Goal: Book appointment/travel/reservation

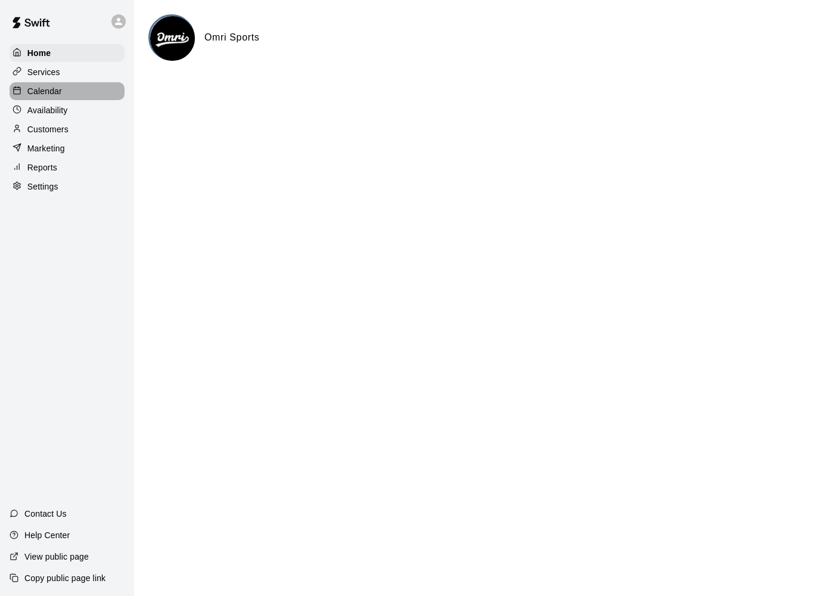
click at [49, 99] on div "Calendar" at bounding box center [67, 91] width 115 height 18
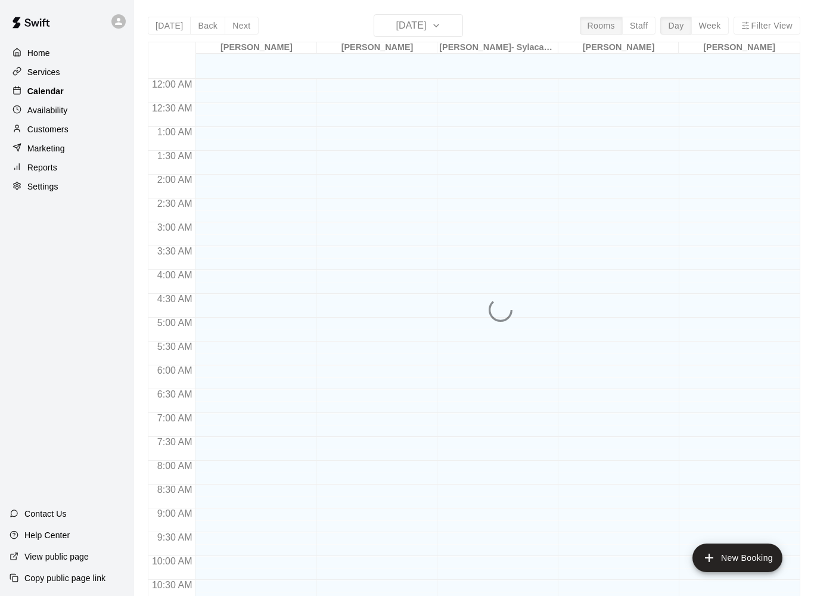
scroll to position [564, 0]
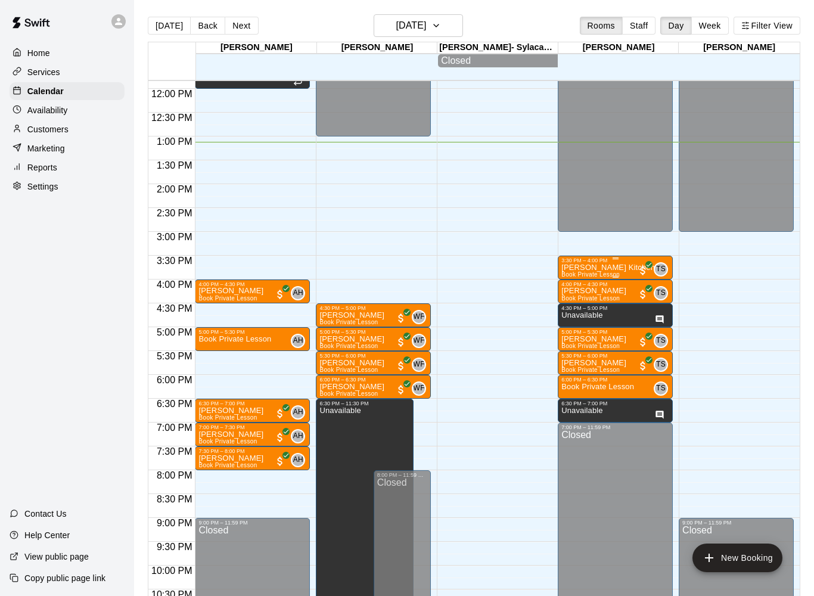
click at [628, 273] on div "[PERSON_NAME] Kitchen Book Private Lesson TS 0" at bounding box center [615, 561] width 108 height 596
click at [574, 308] on img "edit" at bounding box center [573, 307] width 14 height 14
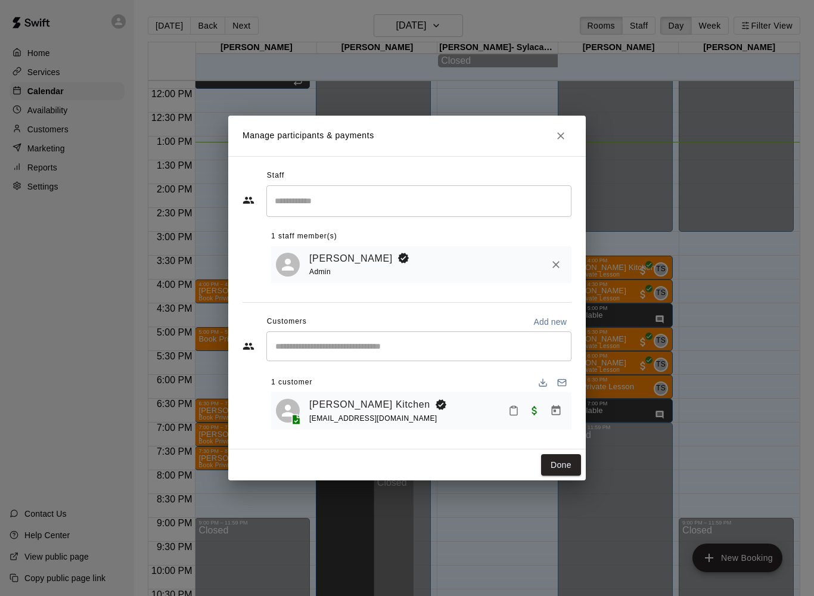
click at [551, 423] on div "[PERSON_NAME] Kitchen [EMAIL_ADDRESS][DOMAIN_NAME]" at bounding box center [437, 411] width 257 height 28
click at [551, 412] on icon "Manage bookings & payment" at bounding box center [556, 410] width 12 height 12
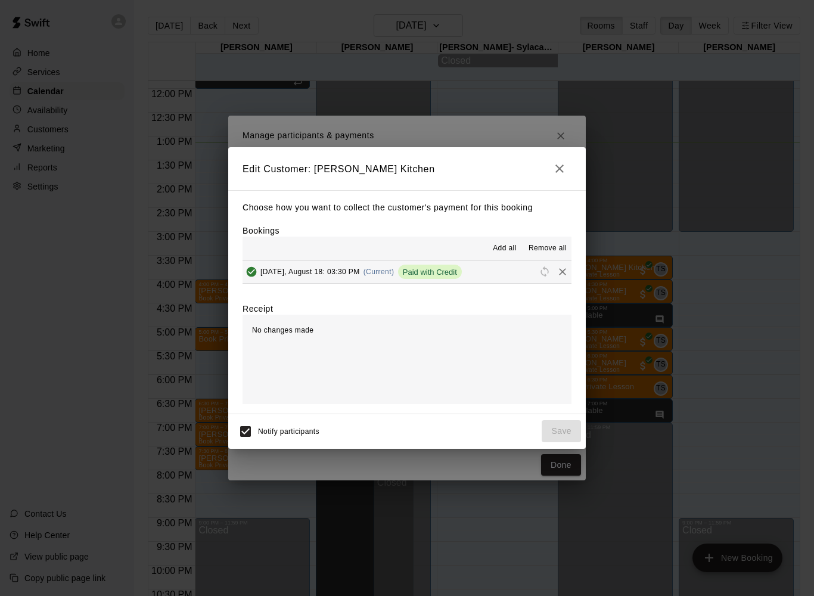
click at [559, 277] on icon "Remove" at bounding box center [562, 272] width 12 height 12
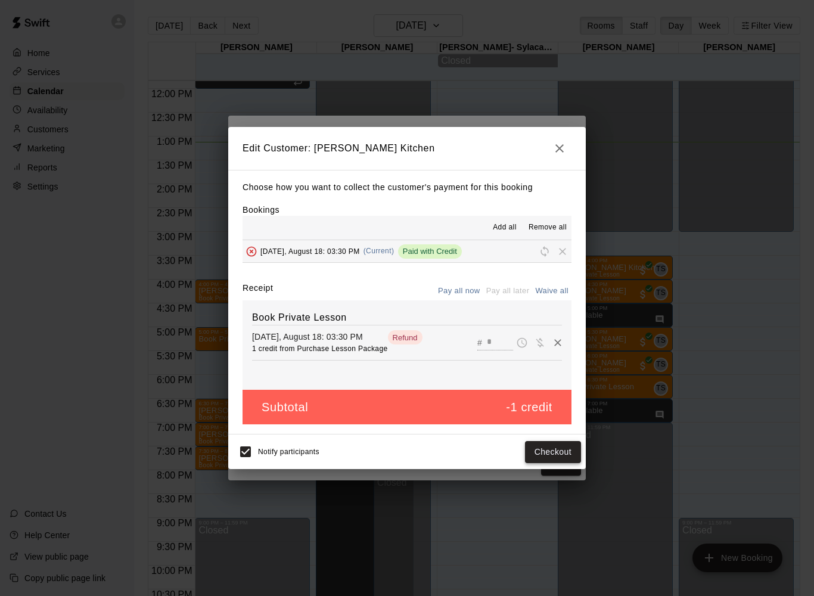
click at [540, 457] on button "Checkout" at bounding box center [553, 452] width 56 height 22
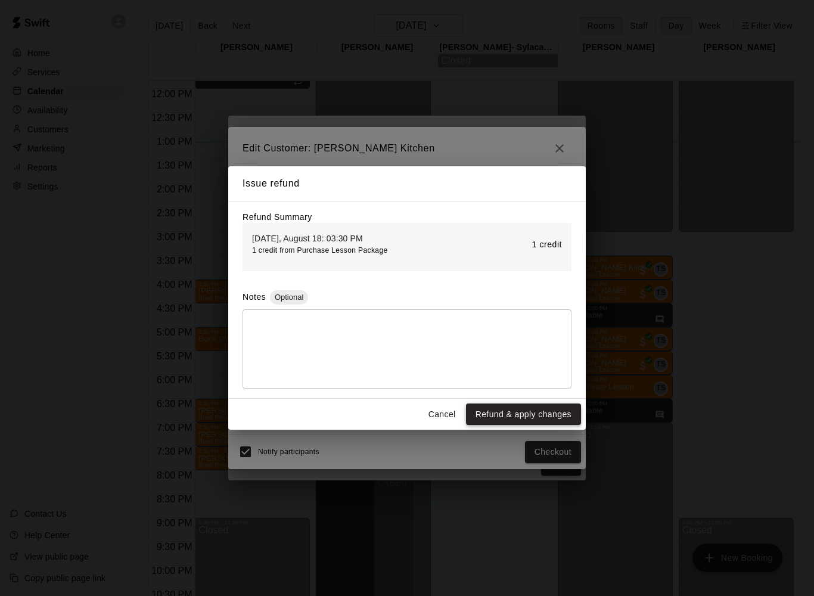
click at [503, 412] on button "Refund & apply changes" at bounding box center [523, 414] width 115 height 22
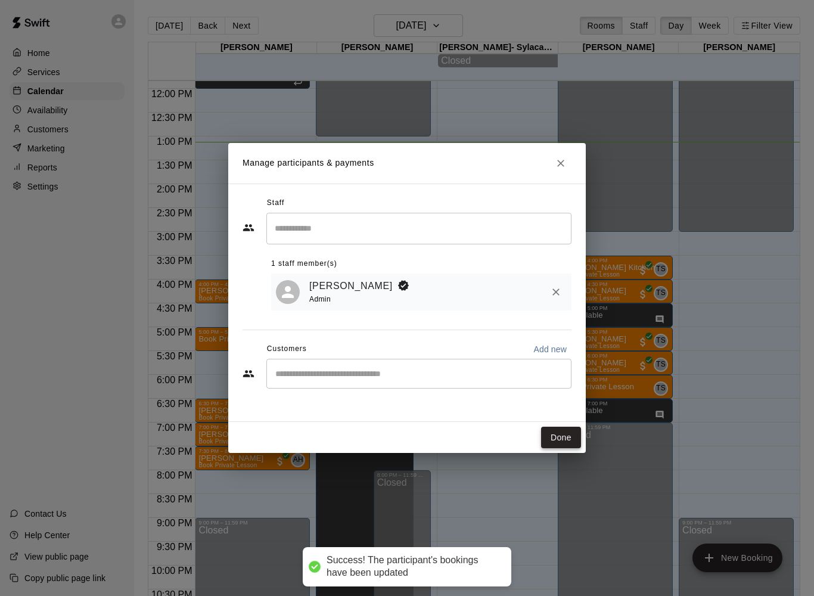
click at [549, 432] on button "Done" at bounding box center [561, 437] width 40 height 22
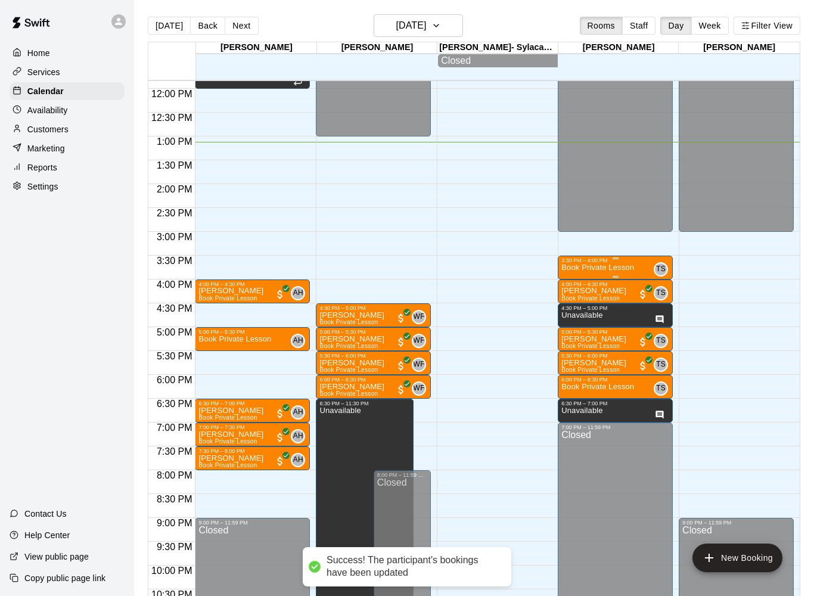
click at [575, 280] on div "Book Private Lesson" at bounding box center [597, 561] width 73 height 596
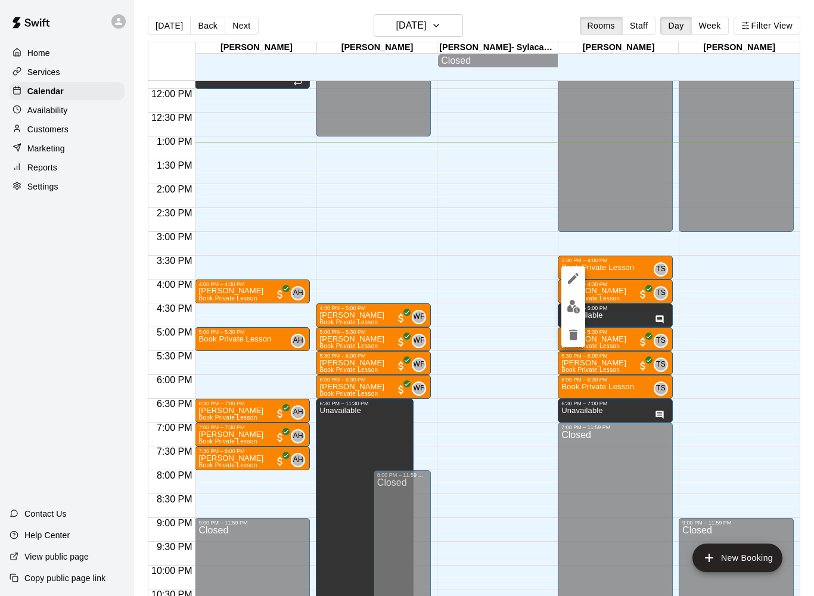
click at [574, 336] on icon "delete" at bounding box center [573, 334] width 8 height 11
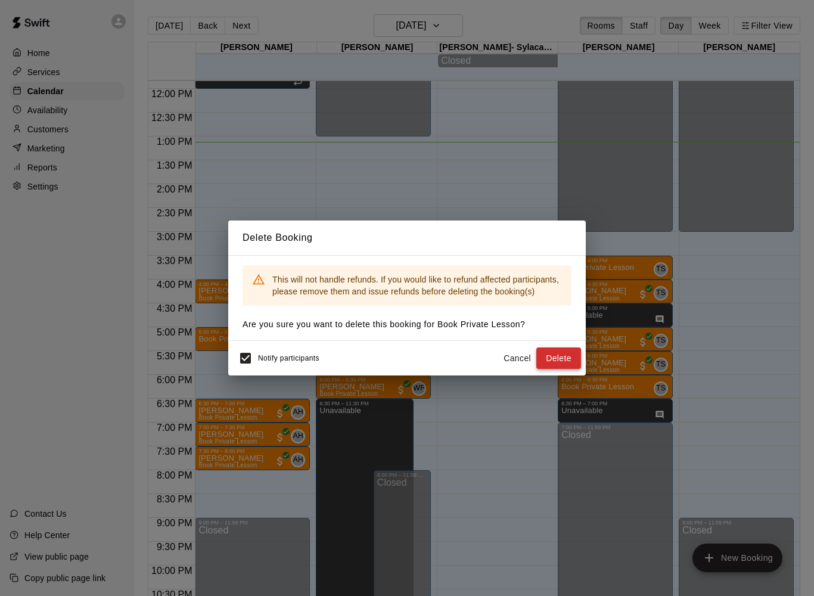
click at [553, 362] on button "Delete" at bounding box center [558, 358] width 45 height 22
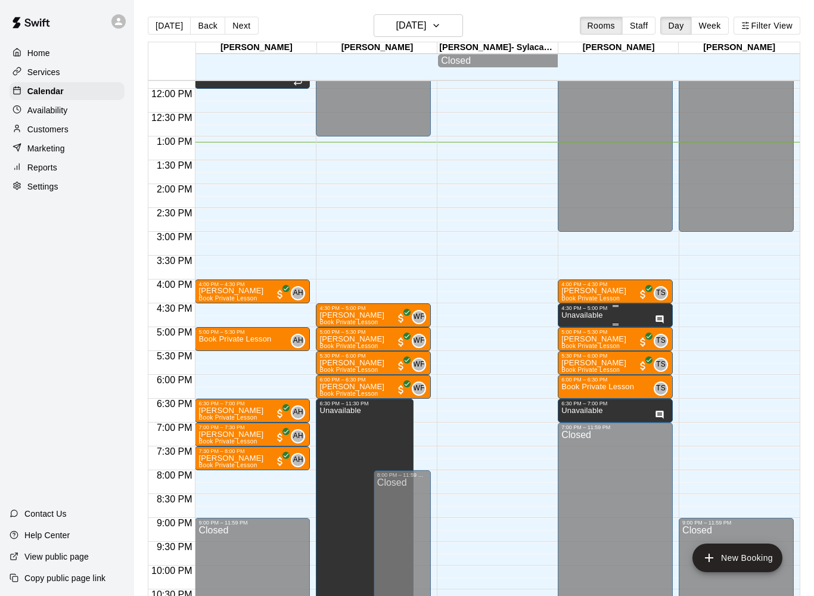
click at [592, 315] on p "Unavailable" at bounding box center [581, 315] width 41 height 0
click at [576, 329] on icon "edit" at bounding box center [573, 330] width 14 height 14
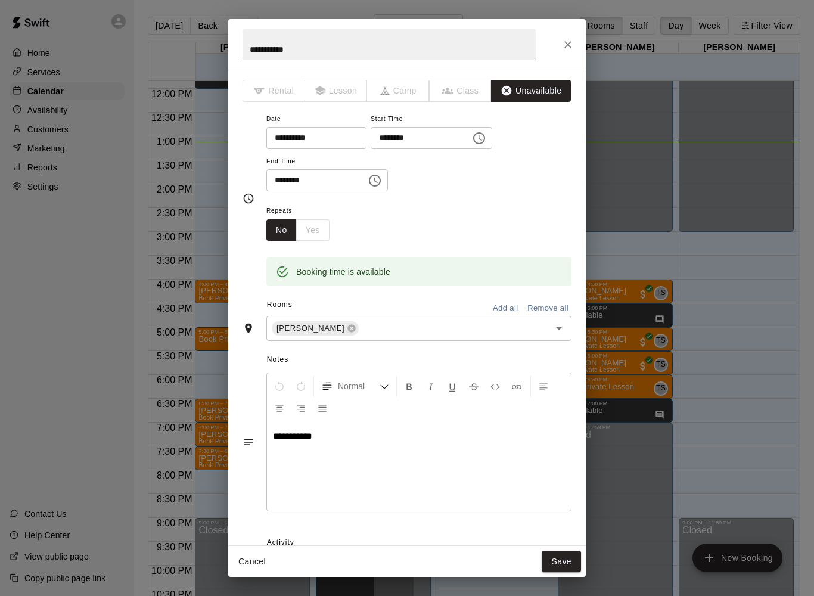
click at [563, 49] on icon "Close" at bounding box center [568, 45] width 12 height 12
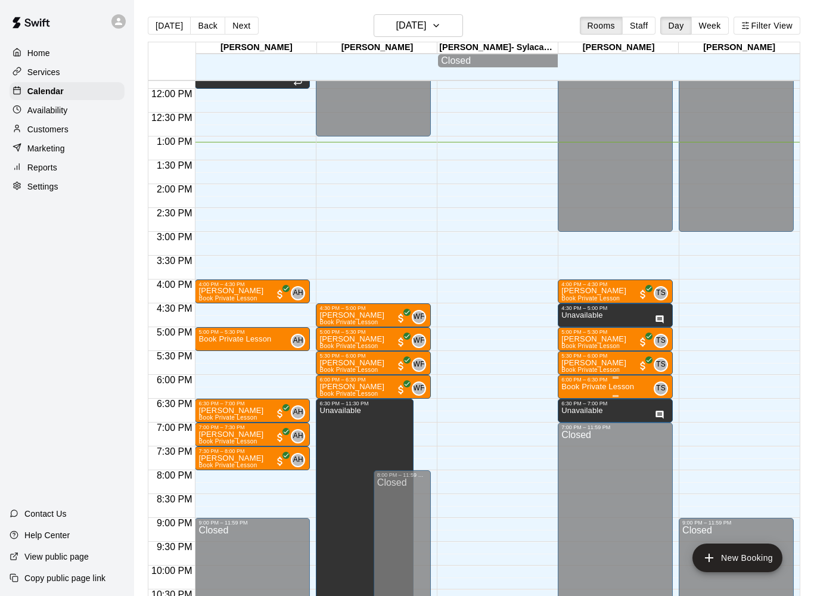
click at [575, 403] on icon "edit" at bounding box center [573, 397] width 14 height 14
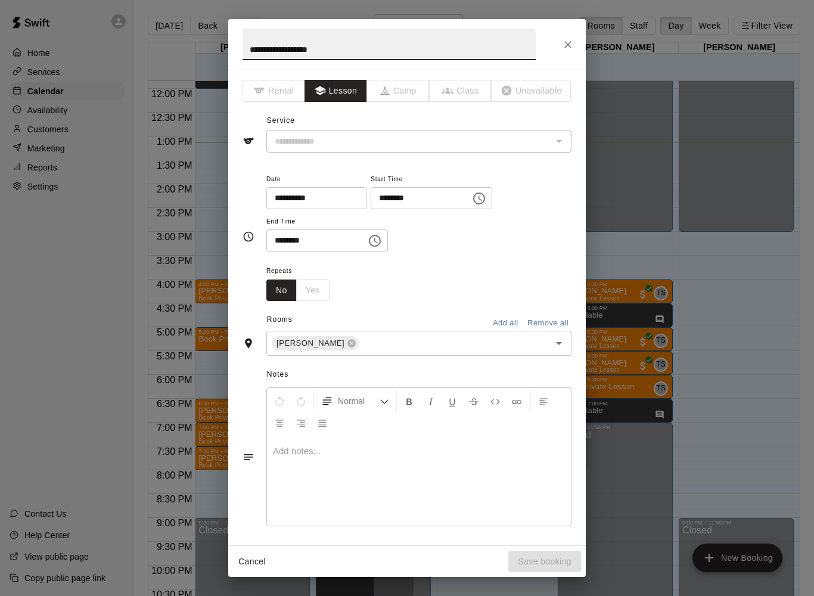
type input "**********"
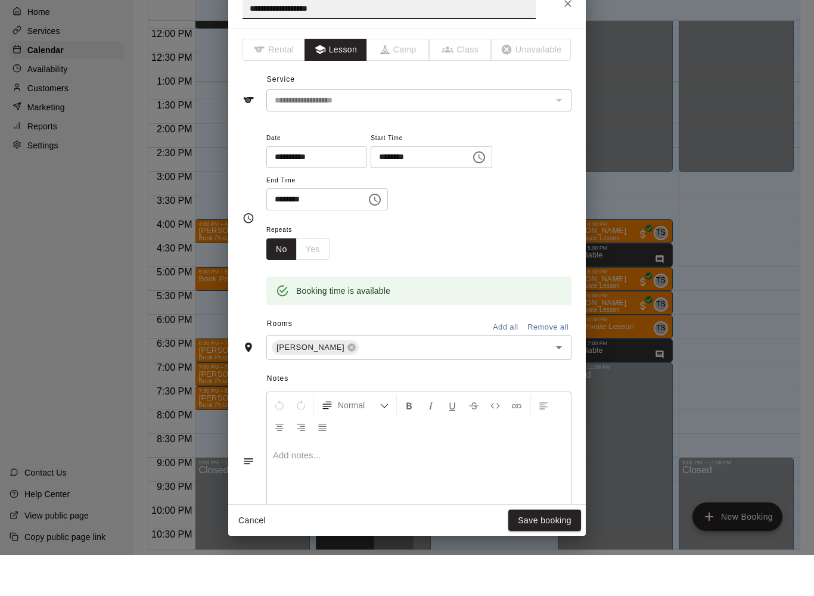
scroll to position [33, 0]
click at [574, 34] on button "Close" at bounding box center [567, 44] width 21 height 21
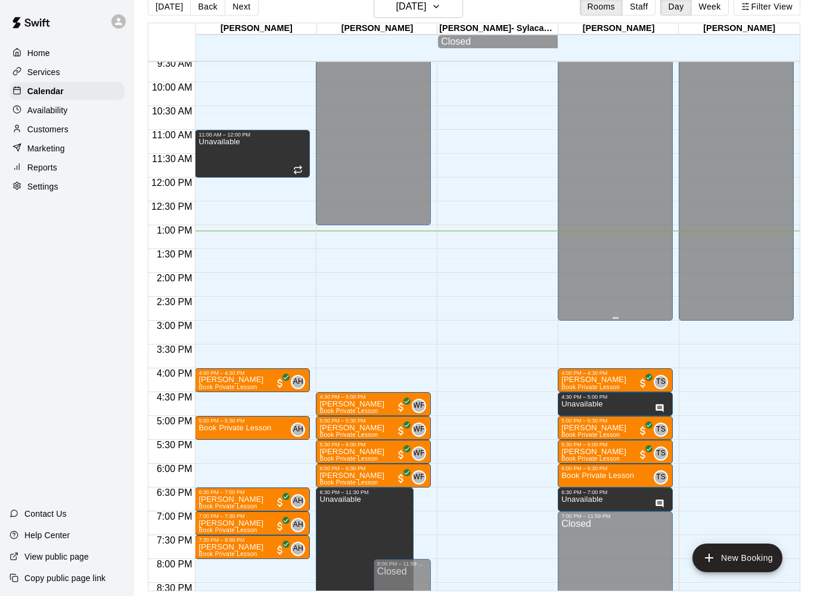
scroll to position [0, 0]
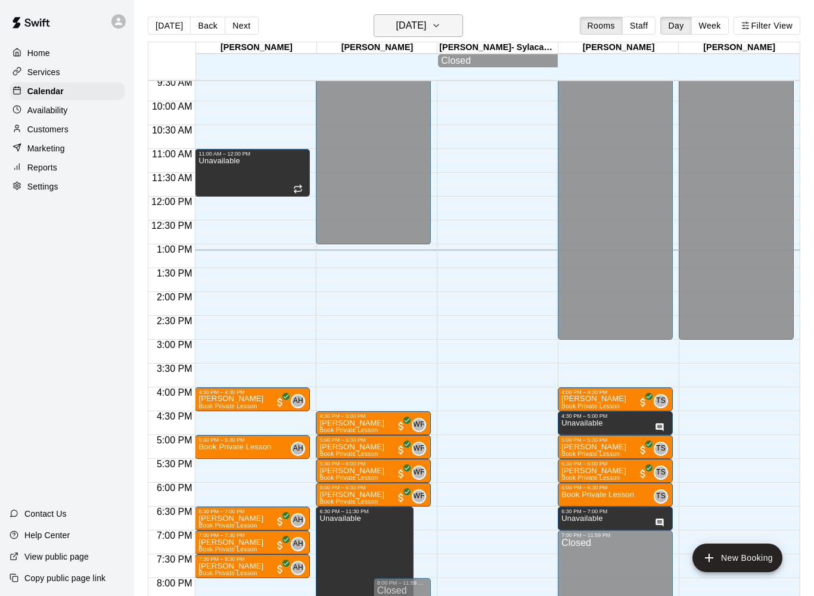
click at [426, 30] on h6 "[DATE]" at bounding box center [410, 25] width 30 height 17
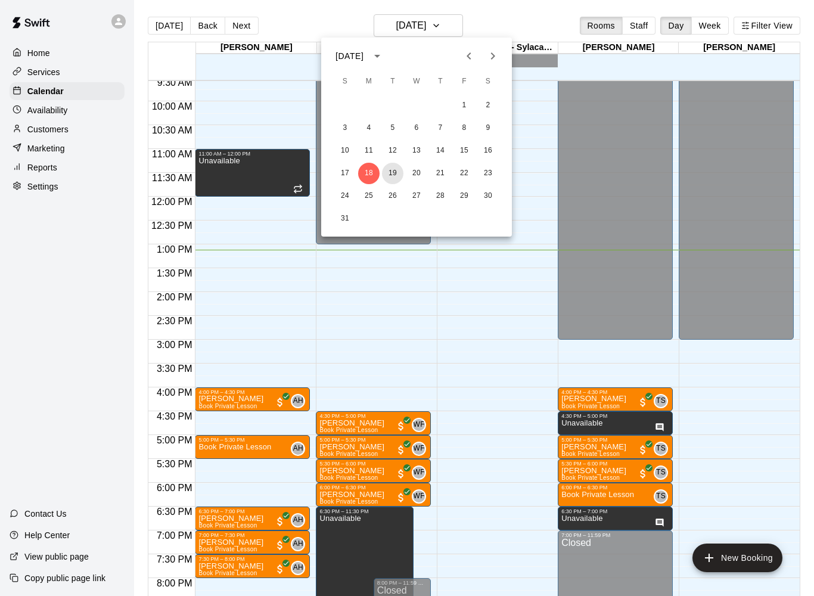
click at [391, 174] on button "19" at bounding box center [392, 173] width 21 height 21
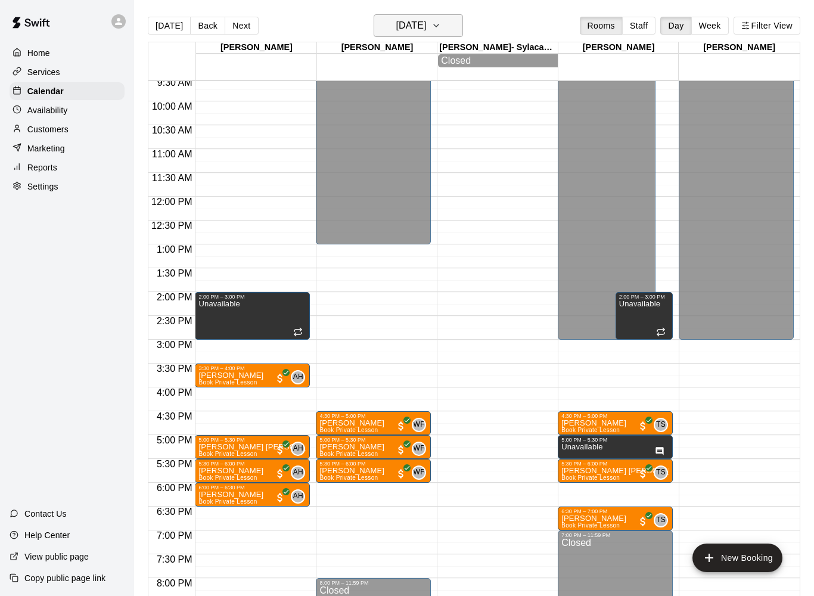
click at [426, 17] on button "[DATE]" at bounding box center [417, 25] width 89 height 23
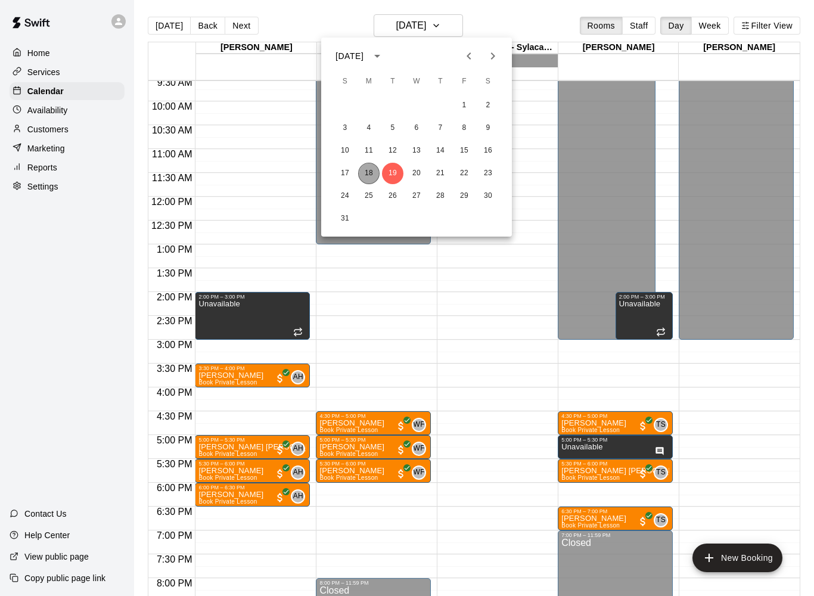
click at [378, 173] on button "18" at bounding box center [368, 173] width 21 height 21
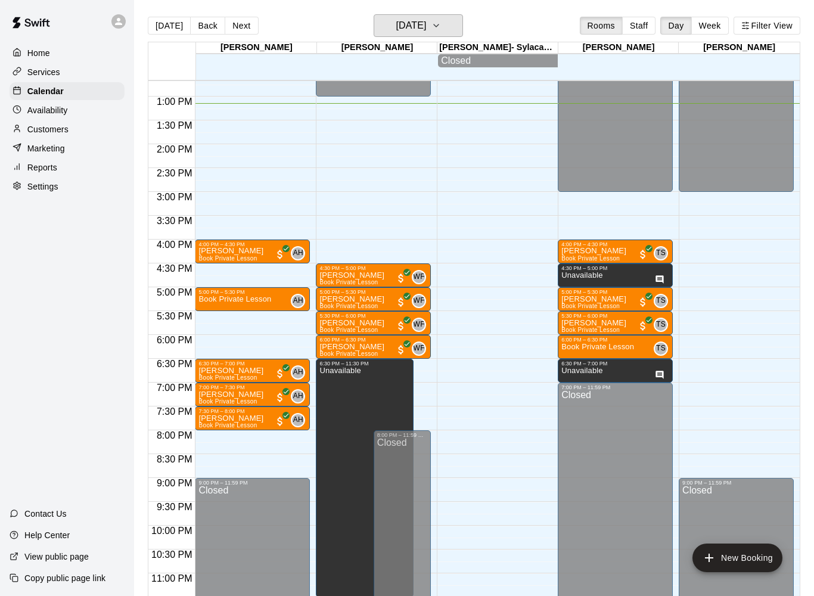
scroll to position [603, 0]
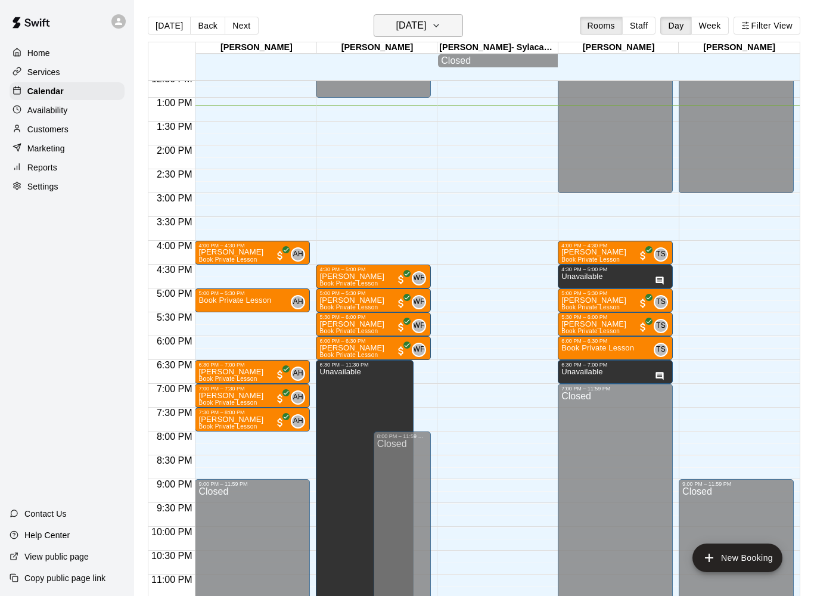
click at [426, 31] on h6 "[DATE]" at bounding box center [410, 25] width 30 height 17
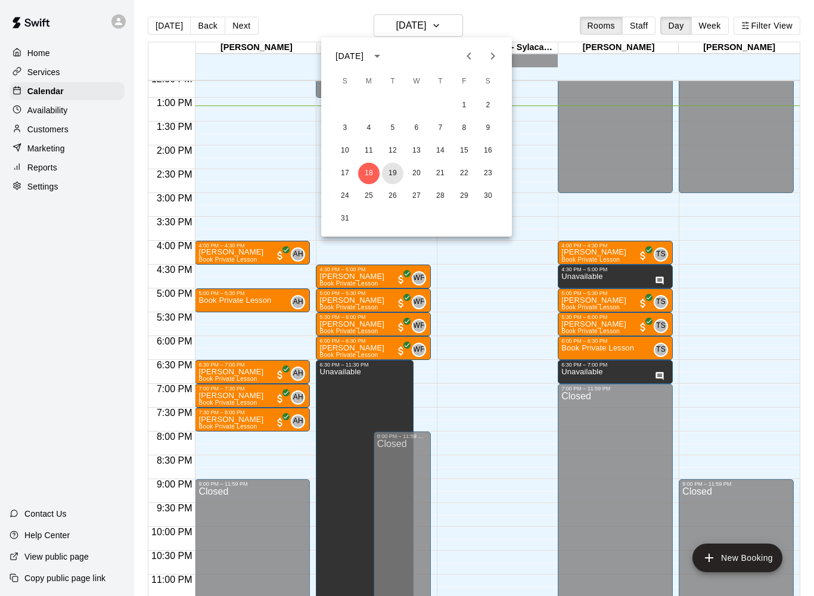
click at [397, 177] on button "19" at bounding box center [392, 173] width 21 height 21
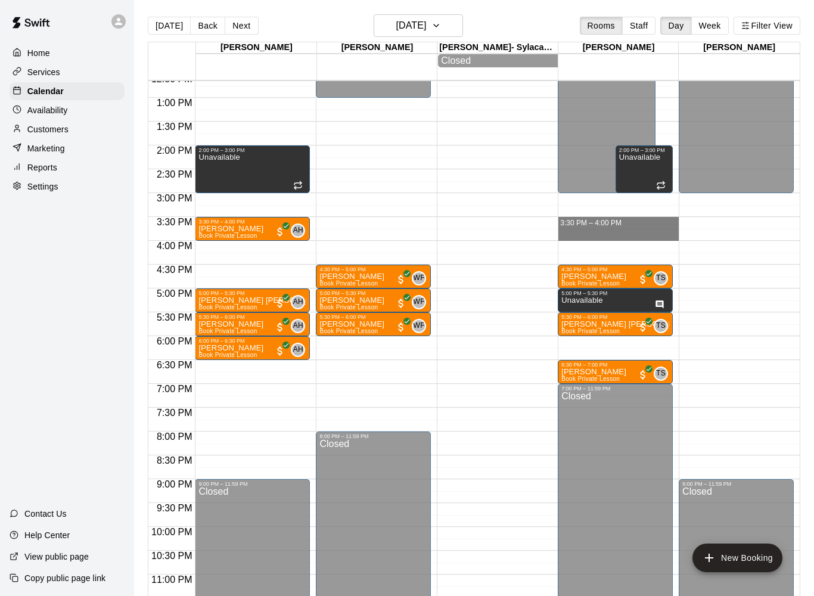
drag, startPoint x: 574, startPoint y: 222, endPoint x: 574, endPoint y: 234, distance: 11.9
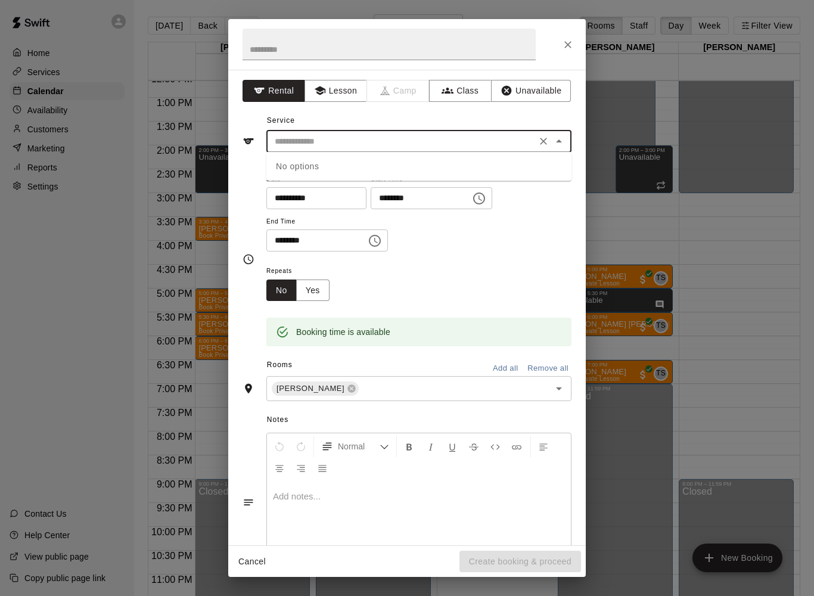
click at [425, 137] on input "text" at bounding box center [401, 141] width 263 height 15
click at [330, 85] on button "Lesson" at bounding box center [335, 91] width 63 height 22
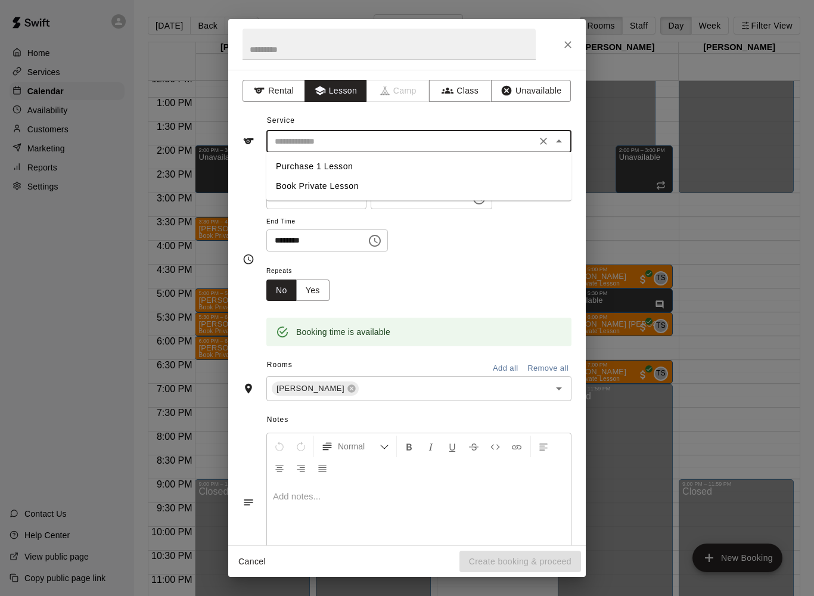
click at [322, 138] on input "text" at bounding box center [401, 141] width 263 height 15
click at [327, 187] on li "Book Private Lesson" at bounding box center [418, 186] width 305 height 20
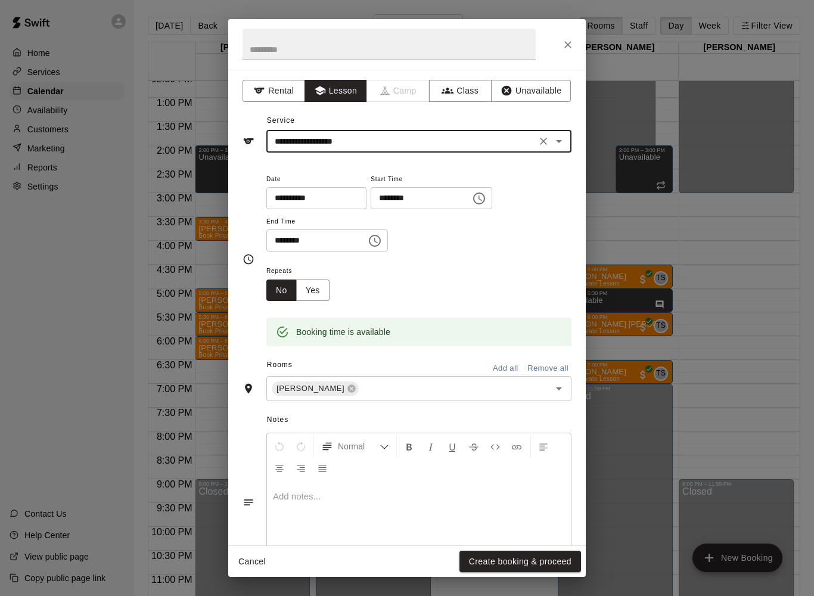
type input "**********"
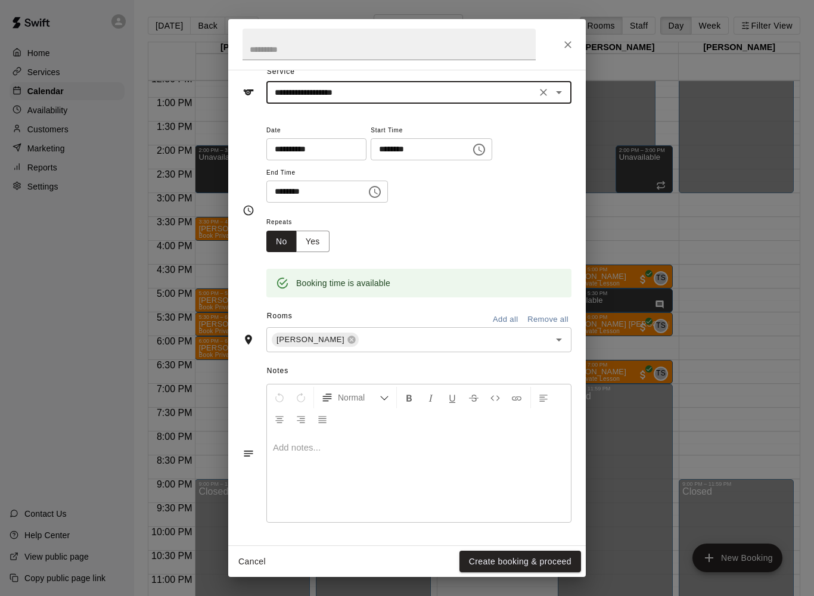
scroll to position [45, 0]
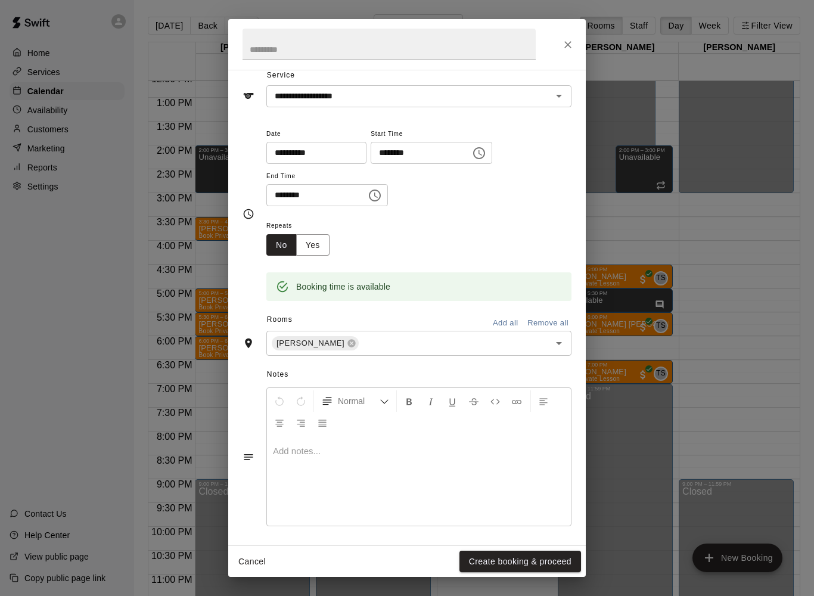
drag, startPoint x: 555, startPoint y: 551, endPoint x: 562, endPoint y: 552, distance: 7.2
click at [0, 0] on html "Home Services Calendar Availability Customers Marketing Reports Settings Contac…" at bounding box center [407, 307] width 814 height 615
click at [562, 553] on button "Create booking & proceed" at bounding box center [519, 561] width 121 height 22
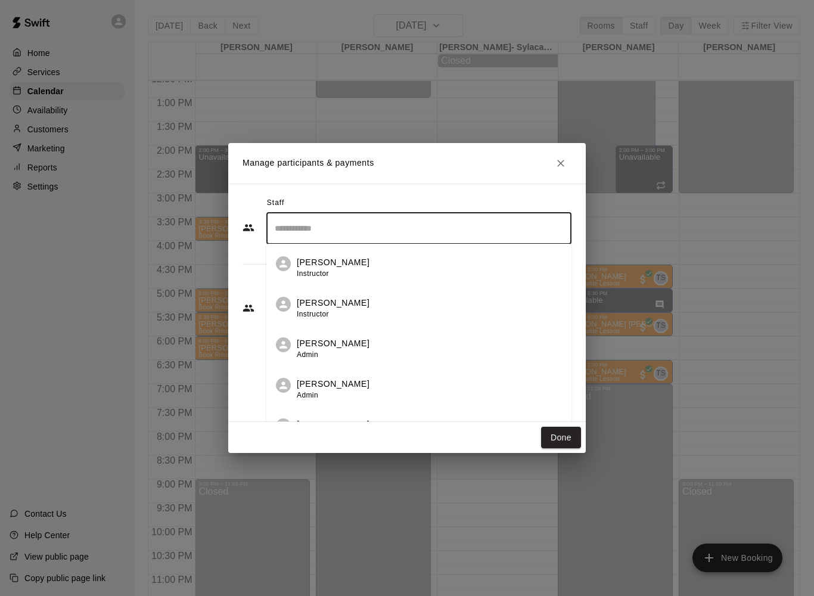
click at [337, 220] on input "Search staff" at bounding box center [419, 228] width 294 height 21
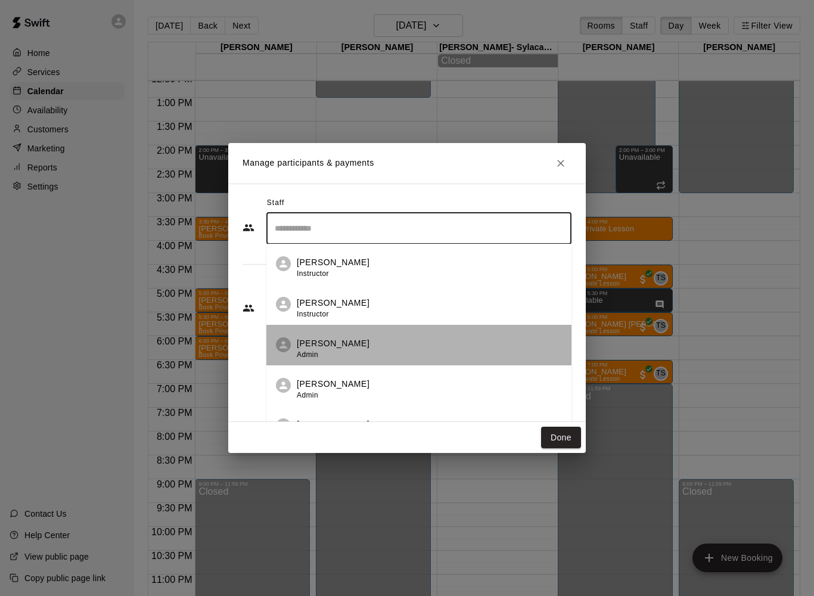
click at [336, 344] on p "[PERSON_NAME]" at bounding box center [333, 343] width 73 height 13
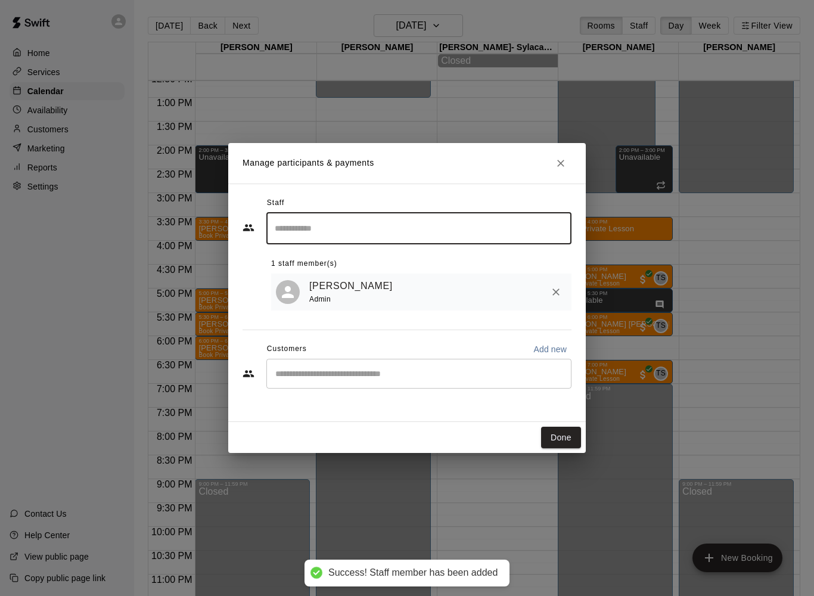
click at [354, 309] on div "Staff ​ 1 staff member(s) [PERSON_NAME] Admin Customers Add new ​" at bounding box center [406, 297] width 329 height 207
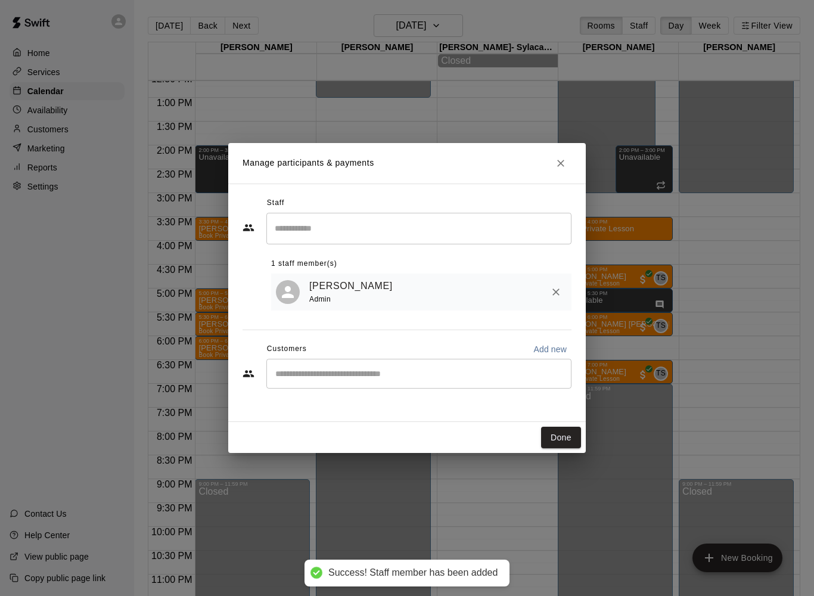
click at [341, 363] on div "​" at bounding box center [418, 374] width 305 height 30
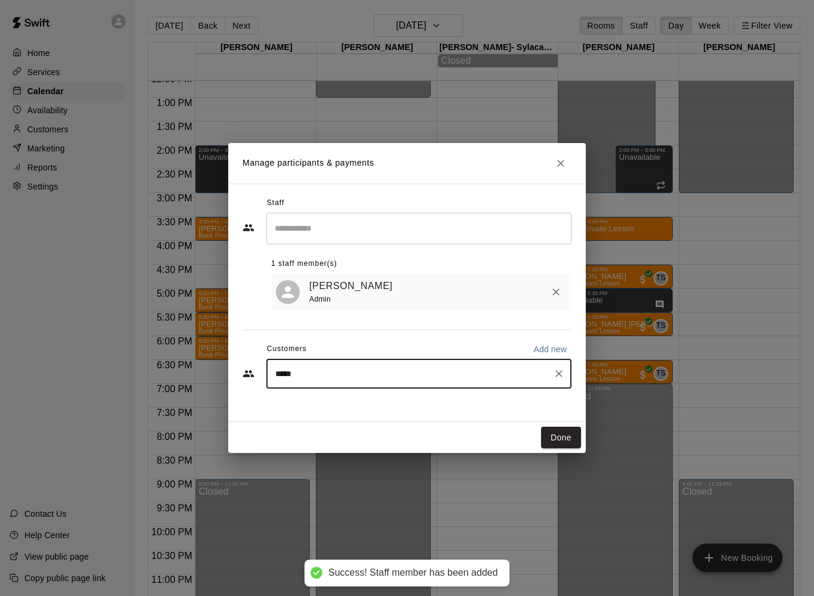
type input "******"
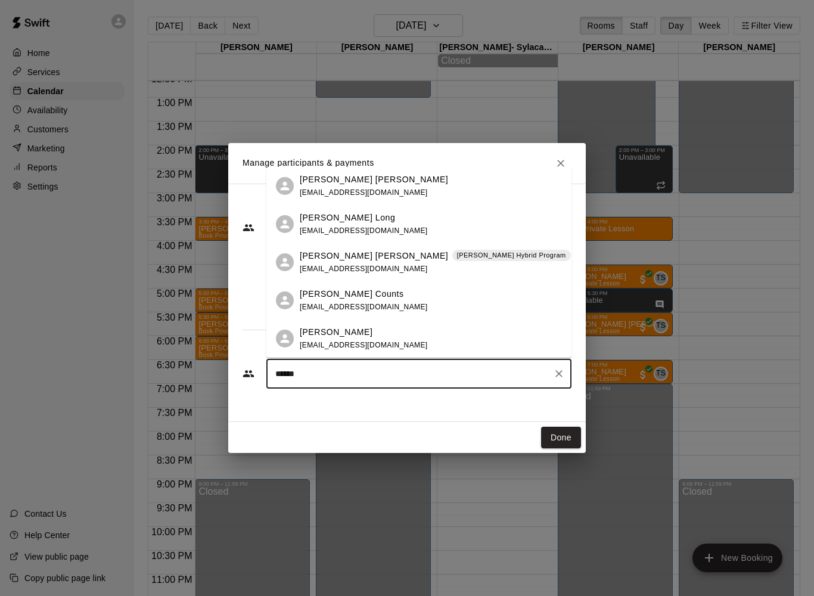
click at [328, 195] on div "[PERSON_NAME] [PERSON_NAME] [EMAIL_ADDRESS][DOMAIN_NAME]" at bounding box center [418, 186] width 305 height 38
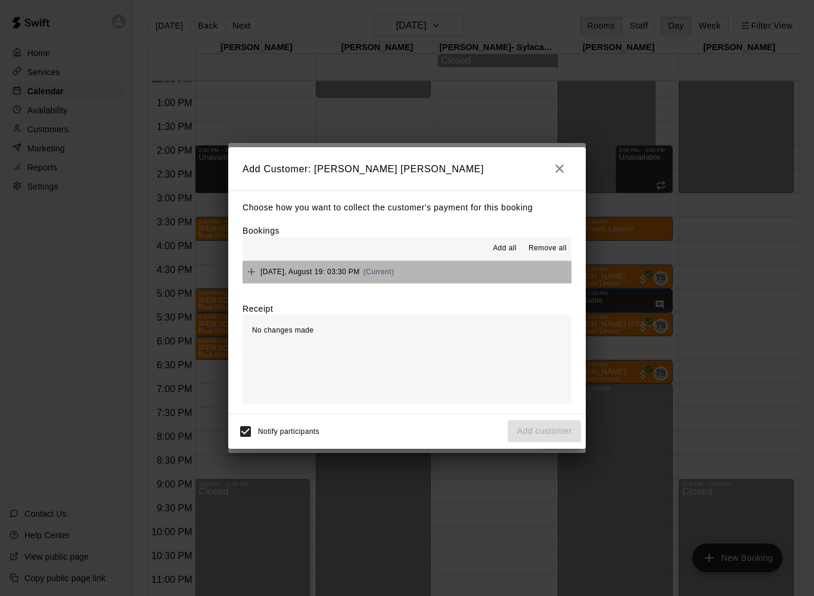
click at [400, 272] on button "[DATE], August 19: 03:30 PM (Current)" at bounding box center [406, 272] width 329 height 22
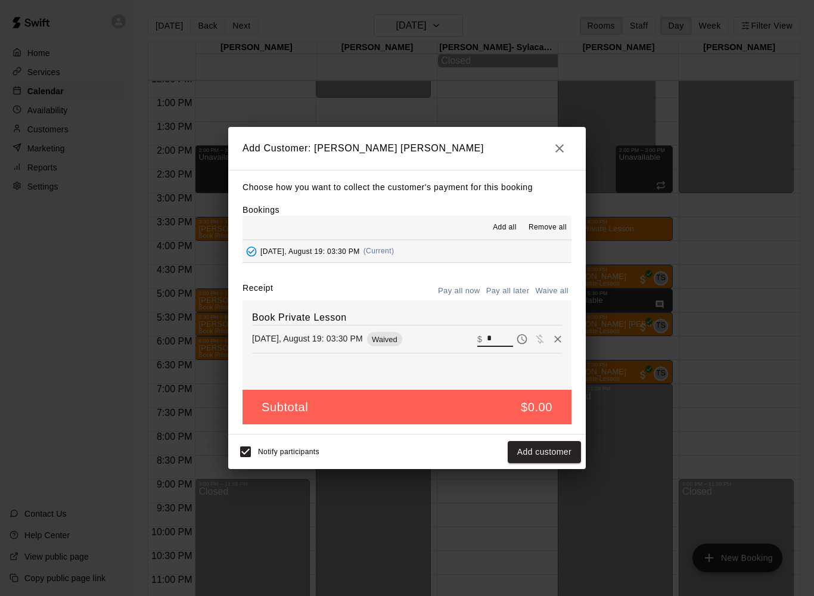
click at [500, 340] on input "*" at bounding box center [500, 338] width 26 height 15
type input "*"
click at [541, 453] on button "Checkout" at bounding box center [553, 452] width 56 height 22
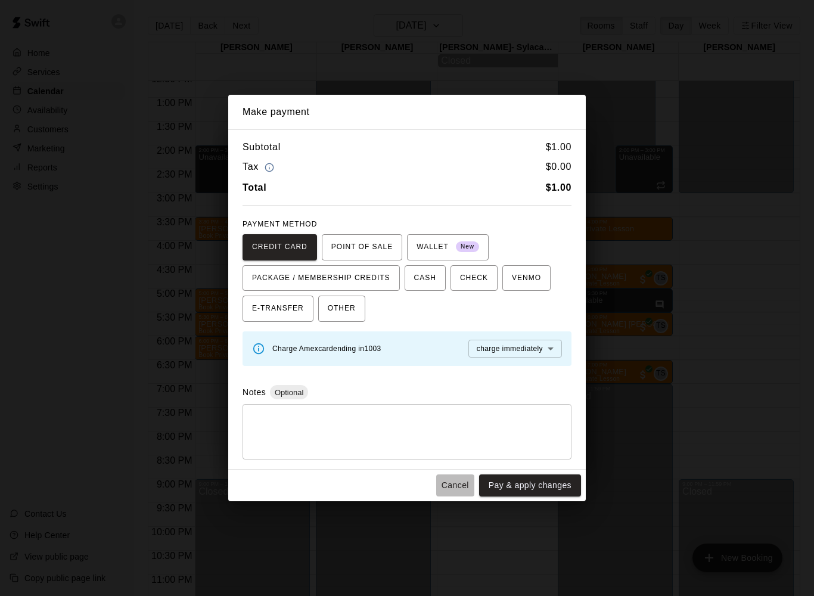
click at [460, 487] on button "Cancel" at bounding box center [455, 485] width 38 height 22
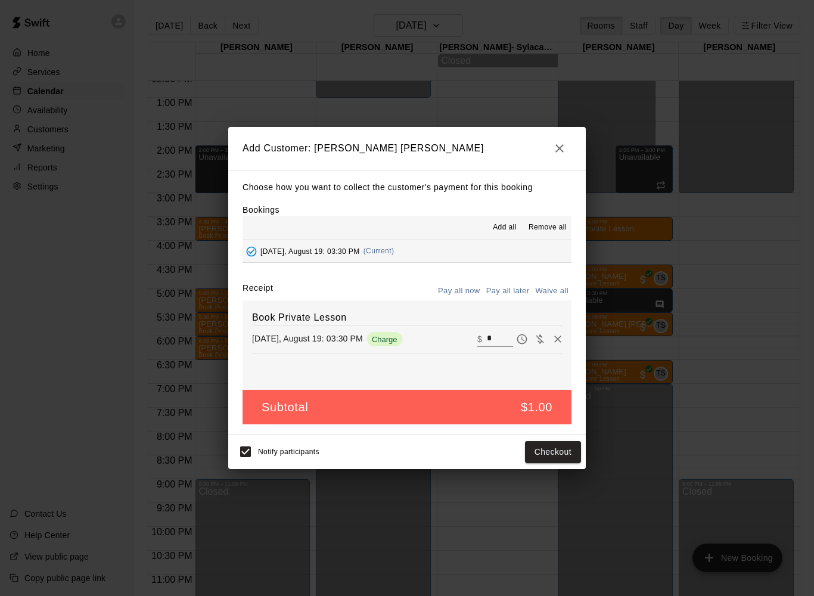
click at [554, 146] on icon "button" at bounding box center [559, 148] width 14 height 14
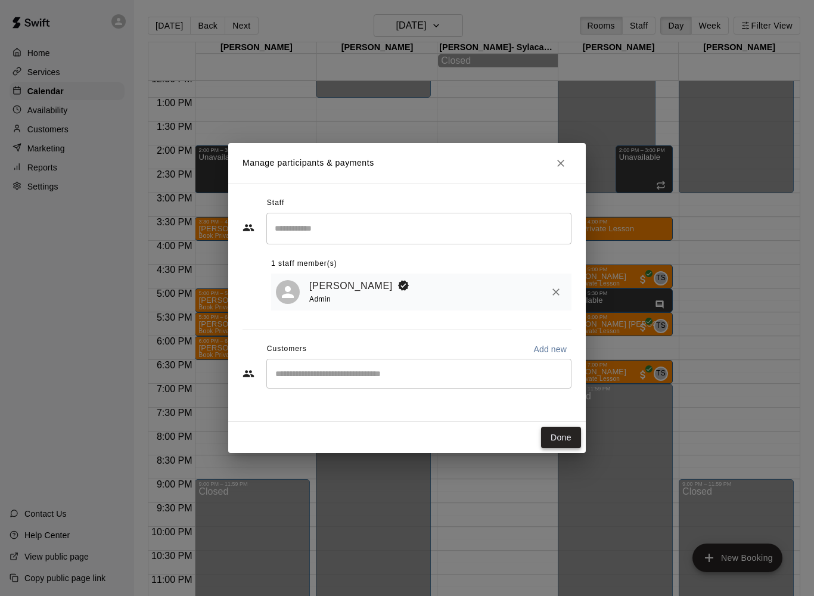
click at [553, 437] on button "Done" at bounding box center [561, 437] width 40 height 22
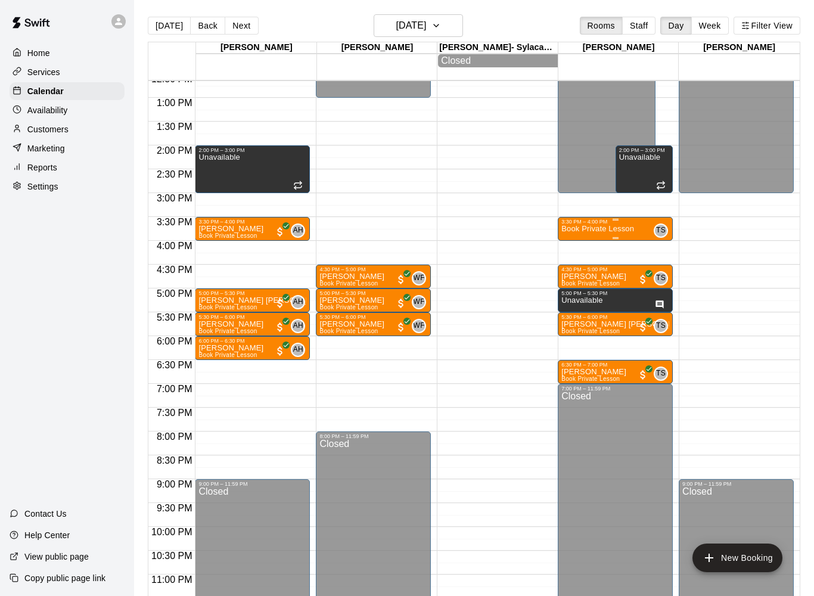
click at [590, 238] on div "Book Private Lesson" at bounding box center [597, 523] width 73 height 596
click at [573, 244] on icon "edit" at bounding box center [573, 239] width 14 height 14
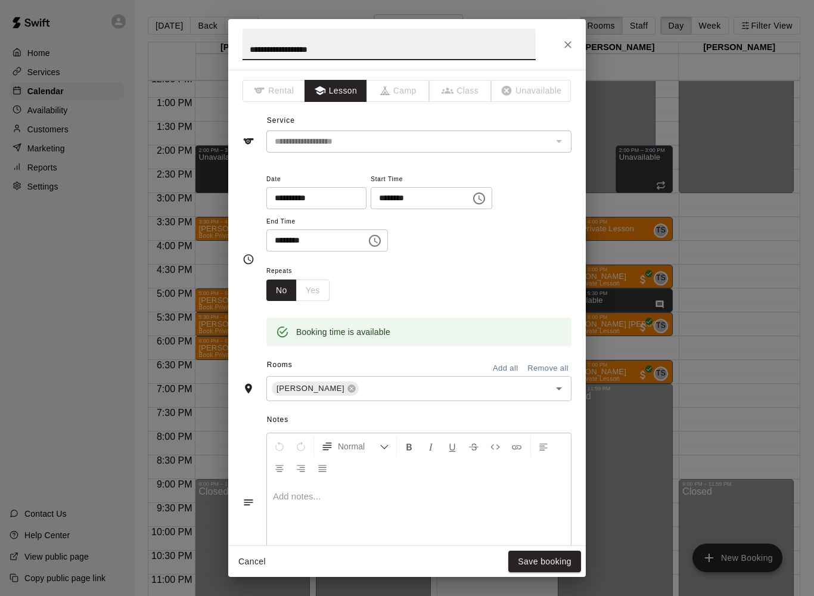
click at [440, 482] on div at bounding box center [419, 525] width 304 height 89
click at [537, 551] on button "Save booking" at bounding box center [544, 561] width 73 height 22
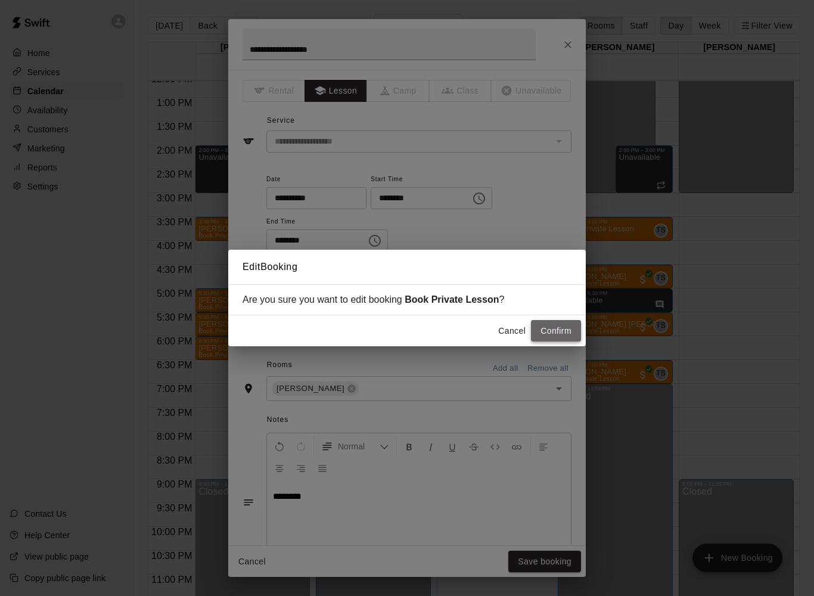
click at [543, 334] on button "Confirm" at bounding box center [556, 331] width 50 height 22
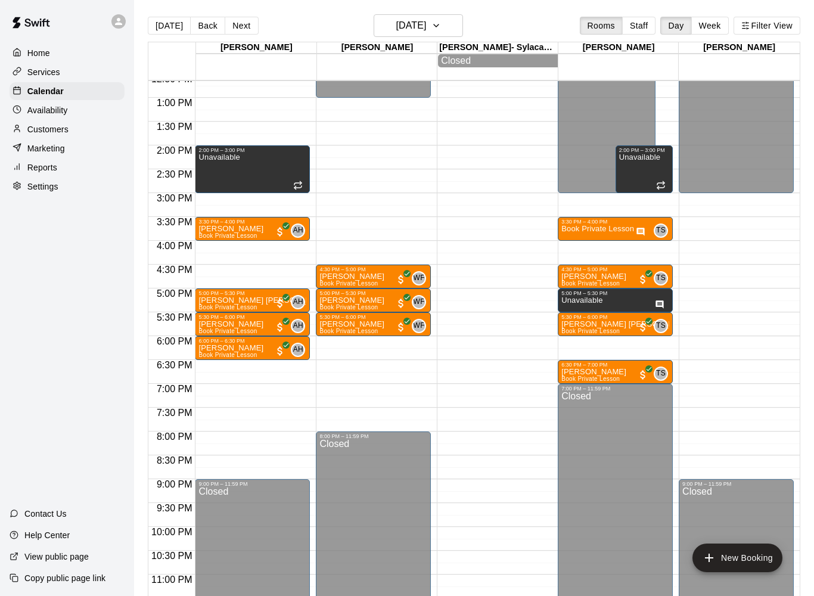
click at [621, 247] on div "12:00 AM – 3:00 PM Closed 3:30 PM – 4:00 PM Book Private Lesson TS 0 2:00 PM – …" at bounding box center [614, 49] width 115 height 1143
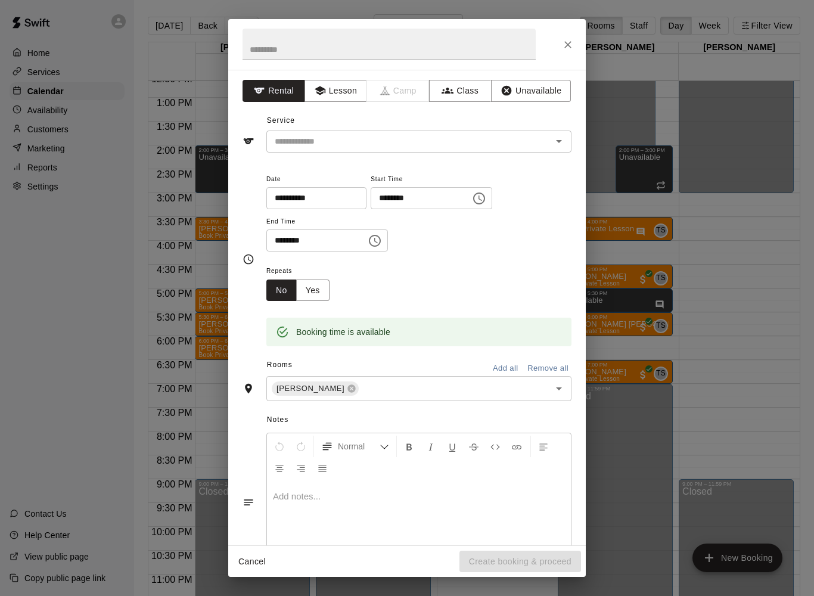
click at [621, 247] on div "**********" at bounding box center [407, 298] width 814 height 596
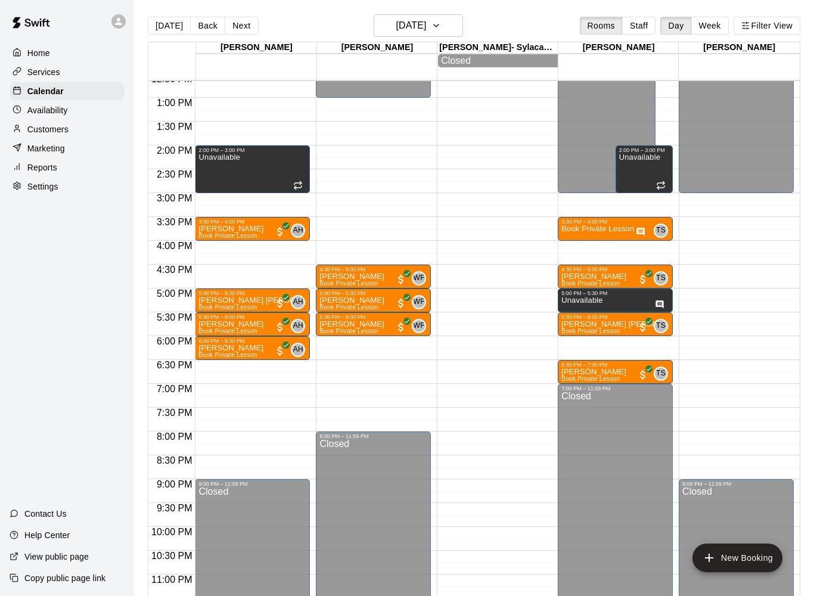
click at [621, 248] on div "12:00 AM – 3:00 PM Closed 3:30 PM – 4:00 PM Book Private Lesson TS 0 2:00 PM – …" at bounding box center [614, 49] width 115 height 1143
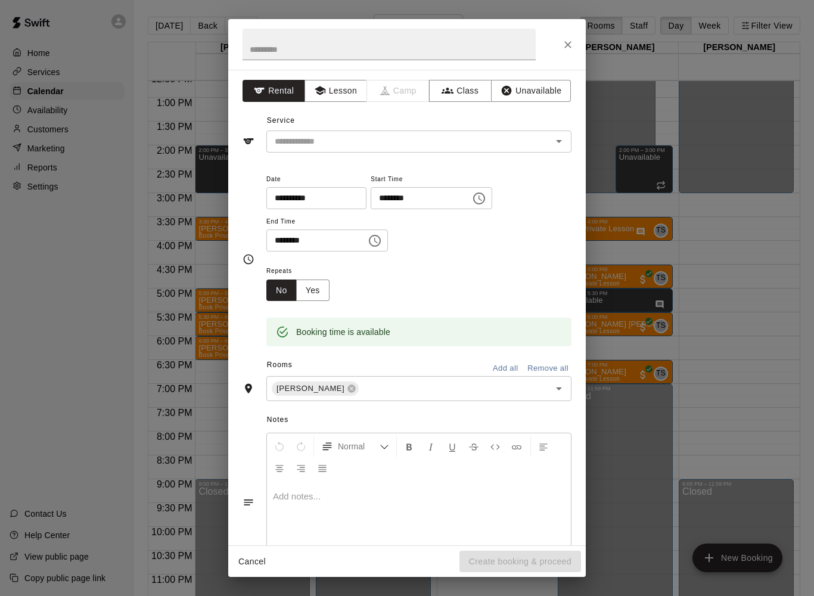
drag, startPoint x: 621, startPoint y: 248, endPoint x: 625, endPoint y: 260, distance: 12.4
click at [625, 260] on div "**********" at bounding box center [407, 298] width 814 height 596
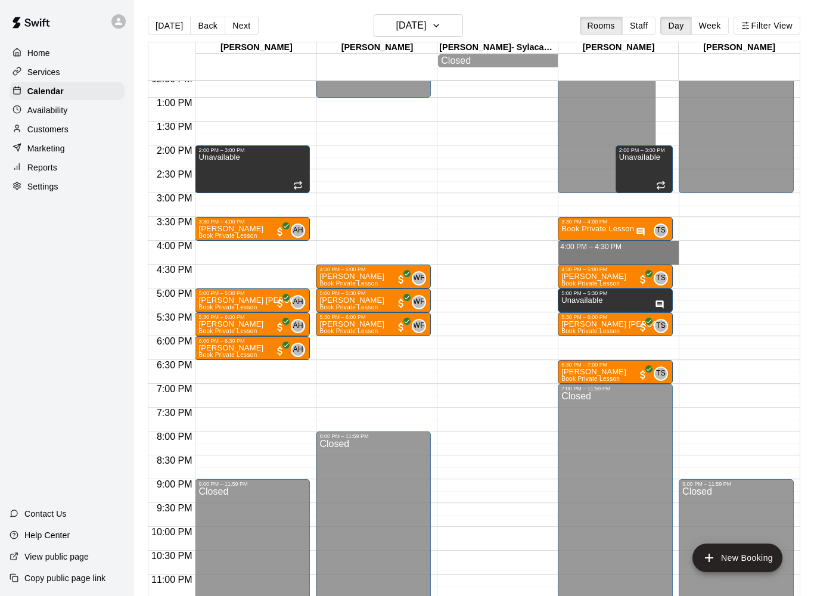
drag, startPoint x: 609, startPoint y: 247, endPoint x: 609, endPoint y: 259, distance: 12.5
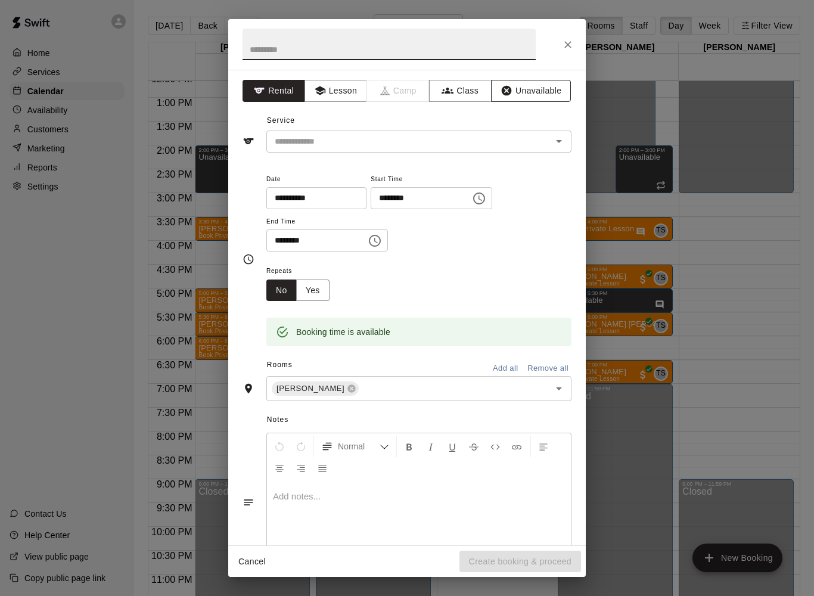
click at [547, 90] on button "Unavailable" at bounding box center [531, 91] width 80 height 22
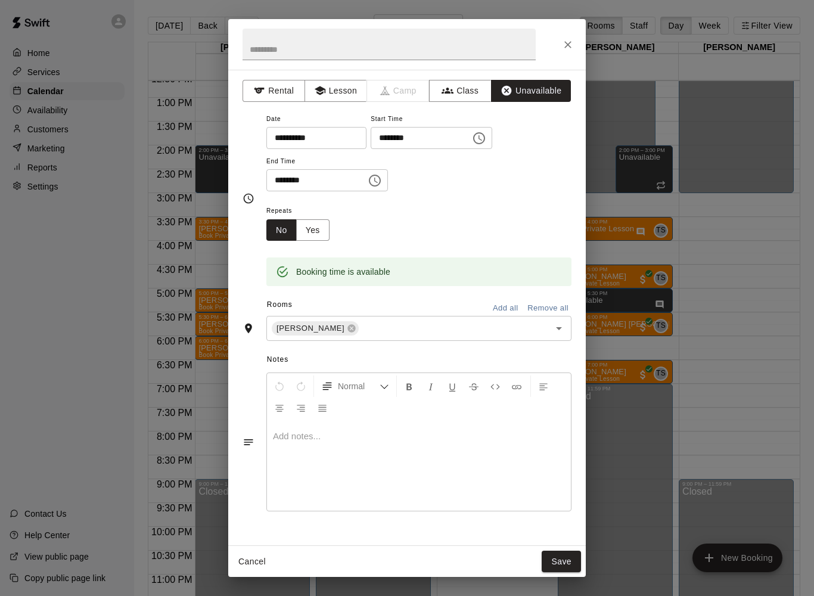
click at [369, 468] on div at bounding box center [419, 465] width 304 height 89
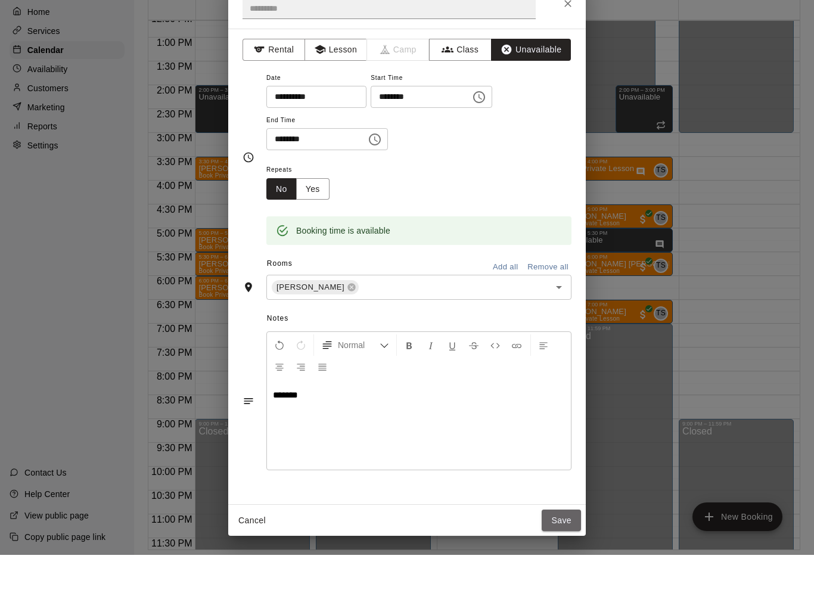
click at [562, 550] on button "Save" at bounding box center [560, 561] width 39 height 22
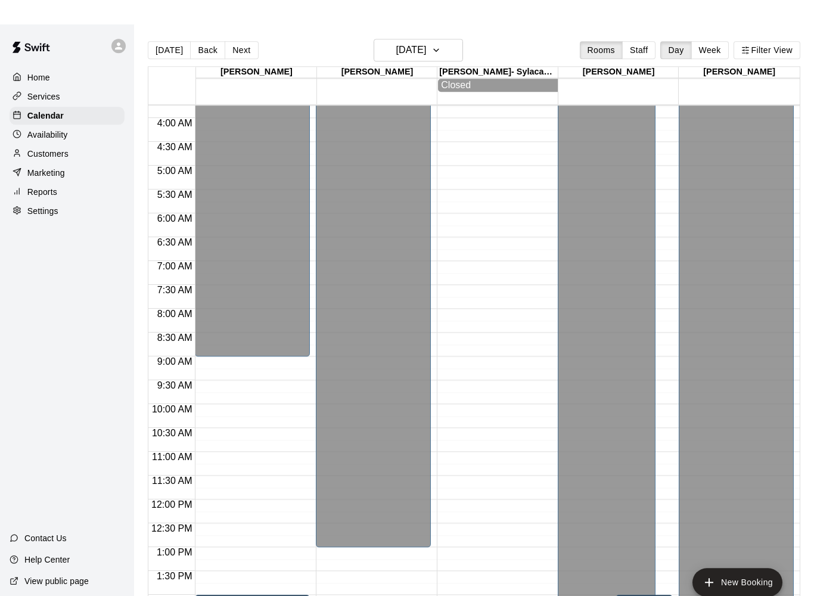
scroll to position [177, 0]
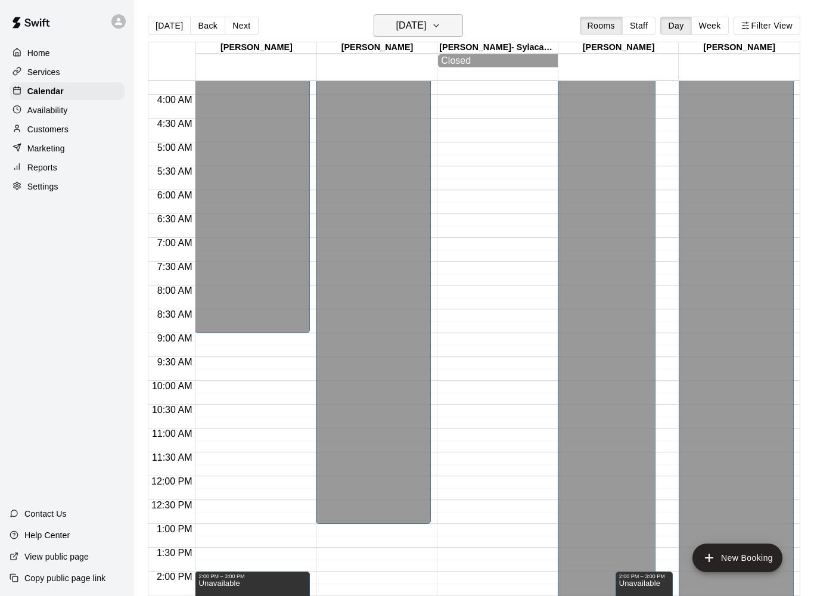
click at [447, 28] on button "[DATE]" at bounding box center [417, 25] width 89 height 23
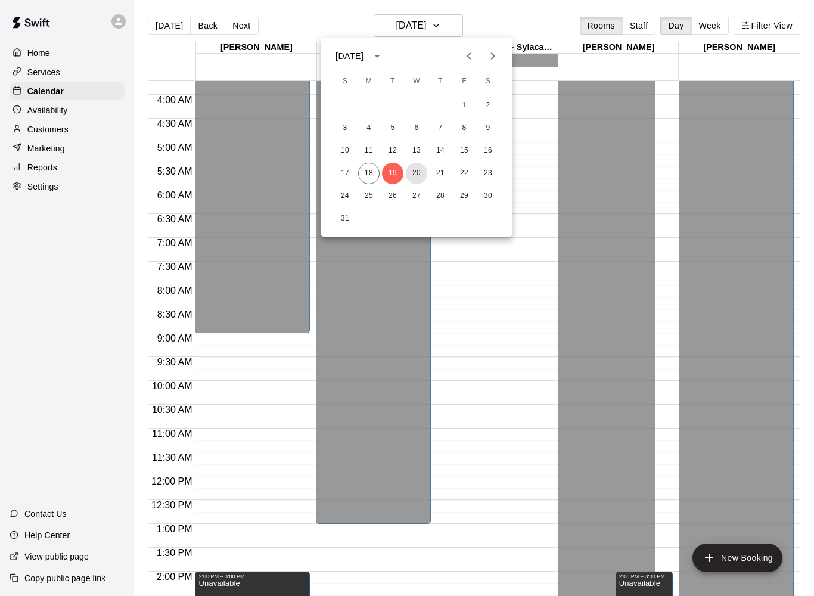
click at [417, 176] on button "20" at bounding box center [416, 173] width 21 height 21
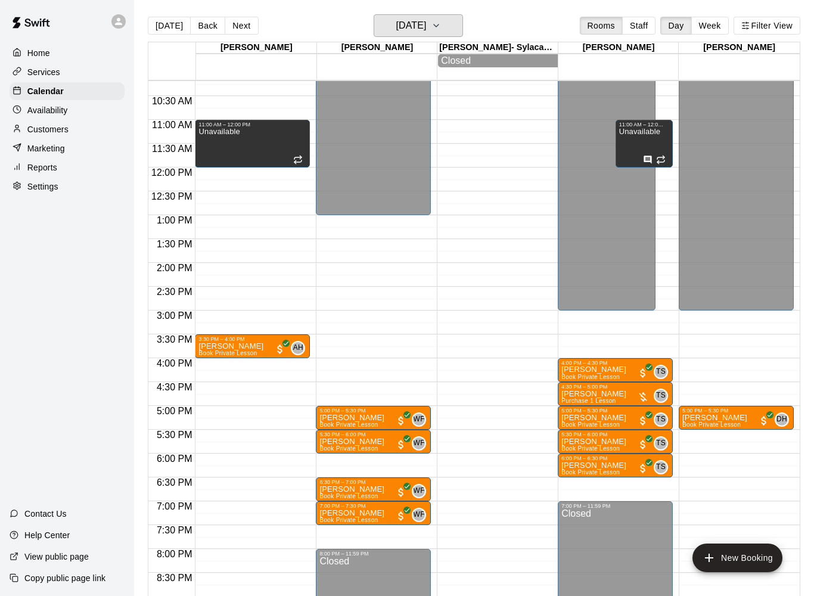
scroll to position [598, 0]
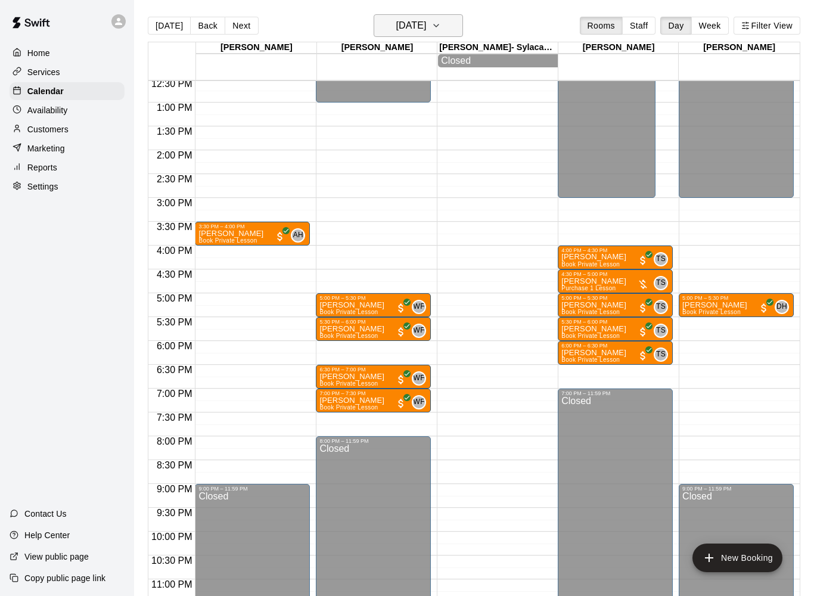
click at [454, 31] on button "[DATE]" at bounding box center [417, 25] width 89 height 23
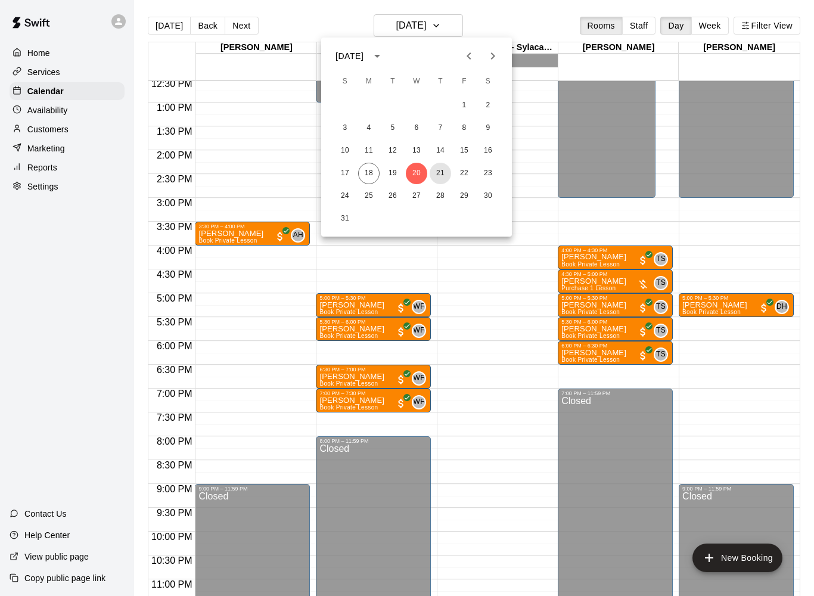
click at [446, 172] on button "21" at bounding box center [439, 173] width 21 height 21
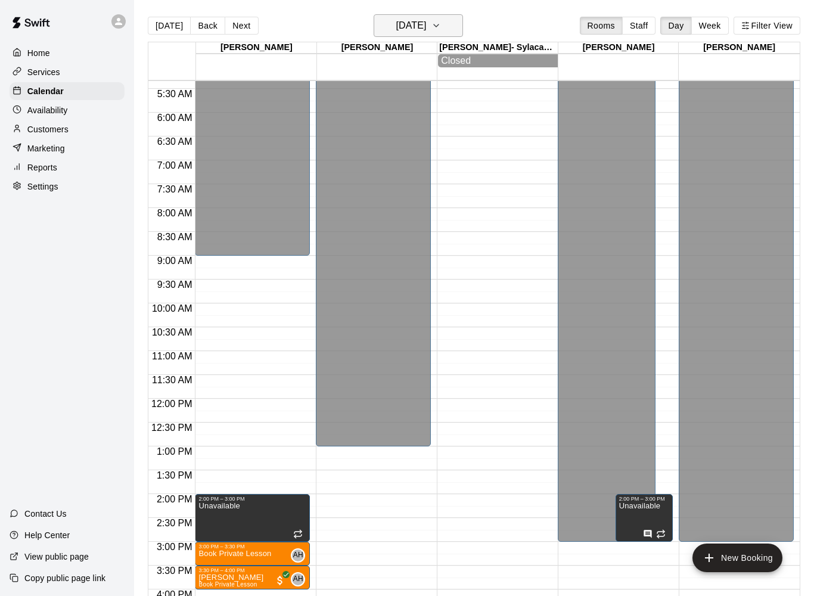
click at [426, 32] on h6 "[DATE]" at bounding box center [410, 25] width 30 height 17
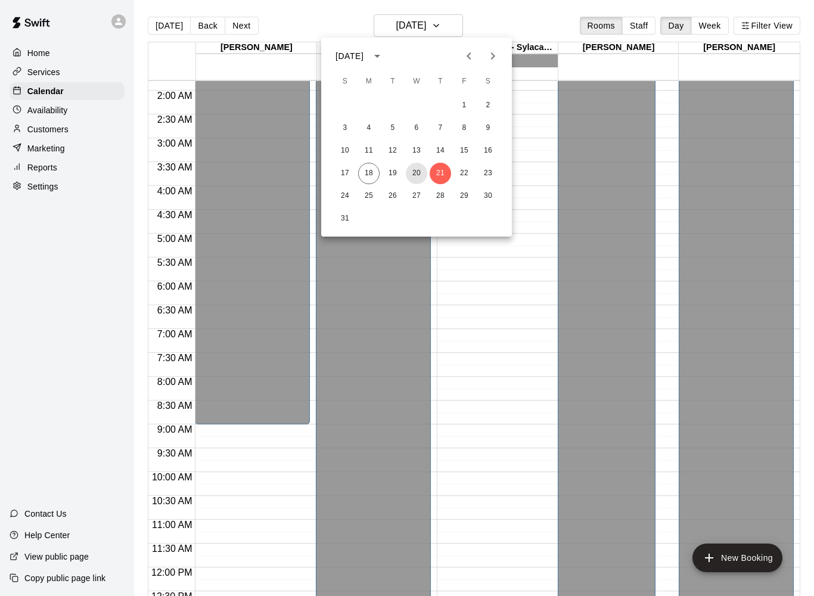
click at [420, 177] on button "20" at bounding box center [416, 173] width 21 height 21
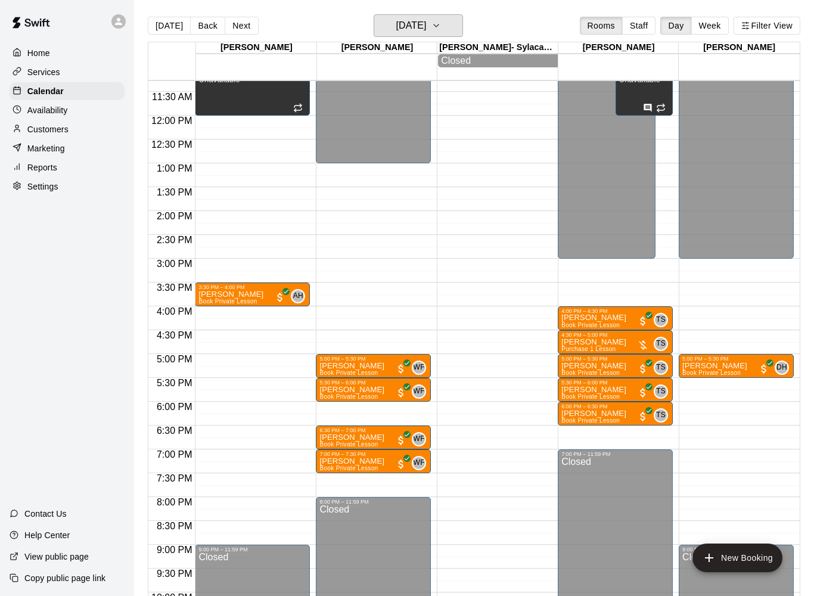
scroll to position [544, 0]
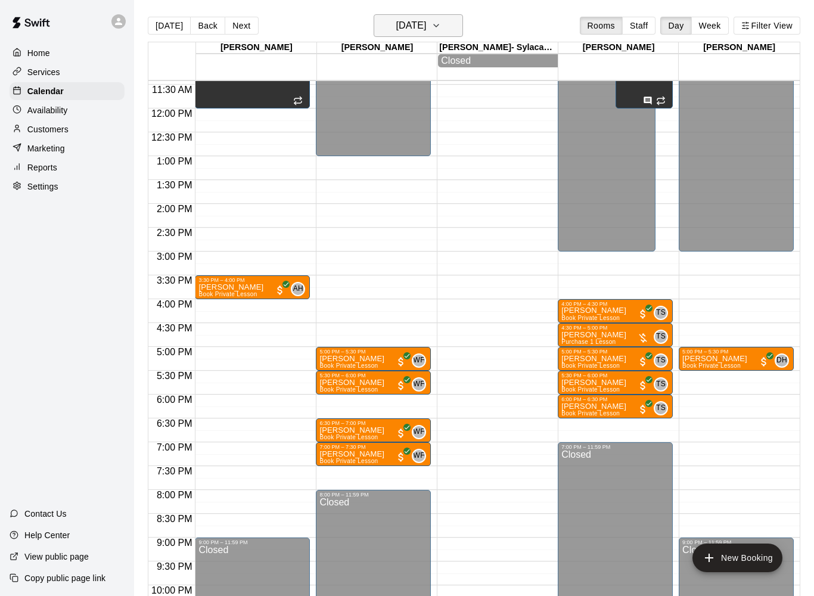
click at [426, 21] on h6 "[DATE]" at bounding box center [410, 25] width 30 height 17
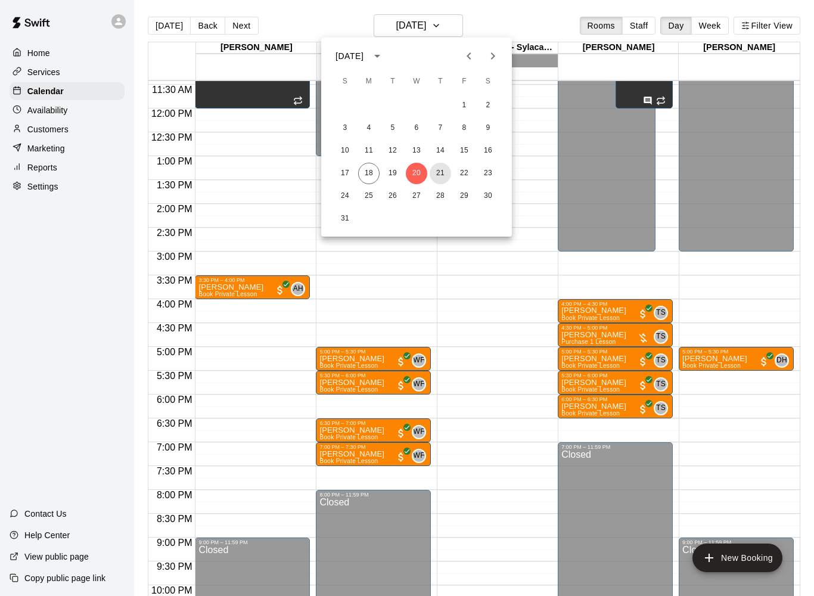
click at [440, 179] on button "21" at bounding box center [439, 173] width 21 height 21
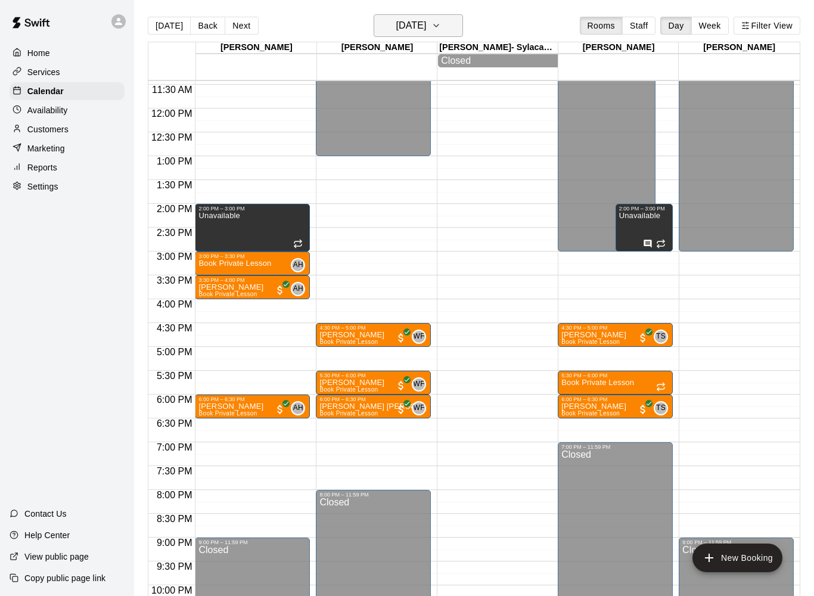
click at [426, 30] on h6 "[DATE]" at bounding box center [410, 25] width 30 height 17
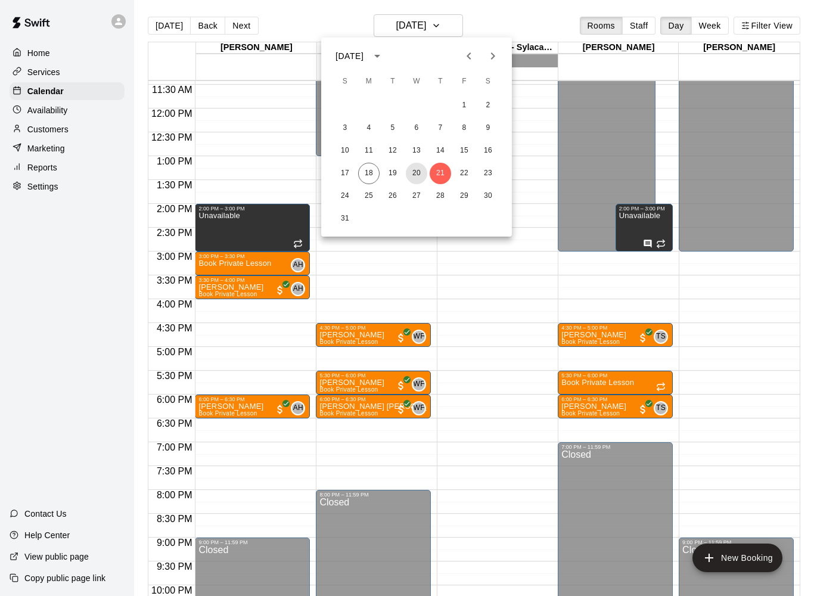
click at [421, 176] on button "20" at bounding box center [416, 173] width 21 height 21
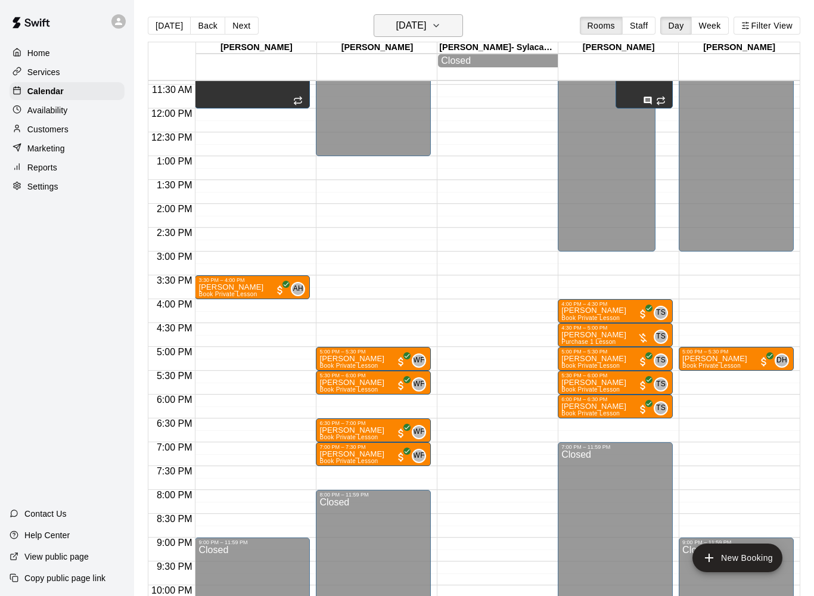
click at [426, 23] on h6 "[DATE]" at bounding box center [410, 25] width 30 height 17
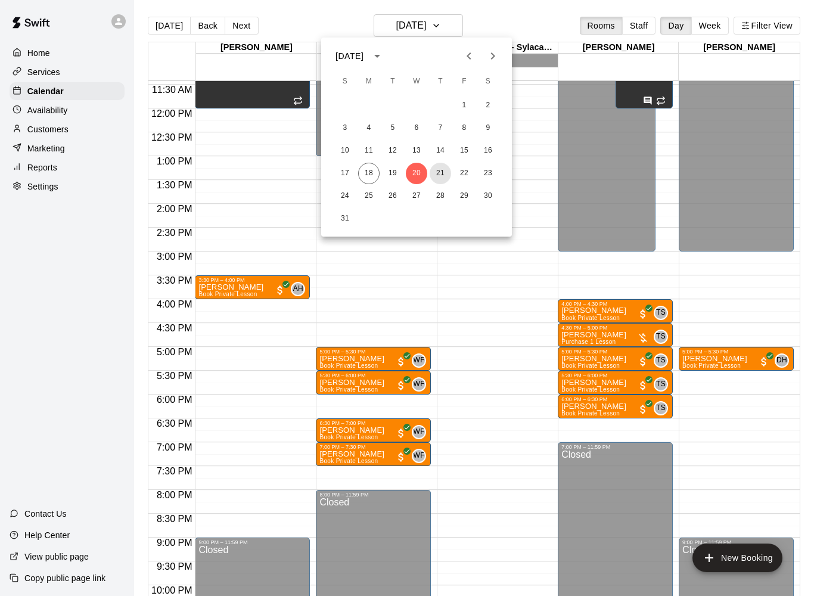
click at [439, 170] on button "21" at bounding box center [439, 173] width 21 height 21
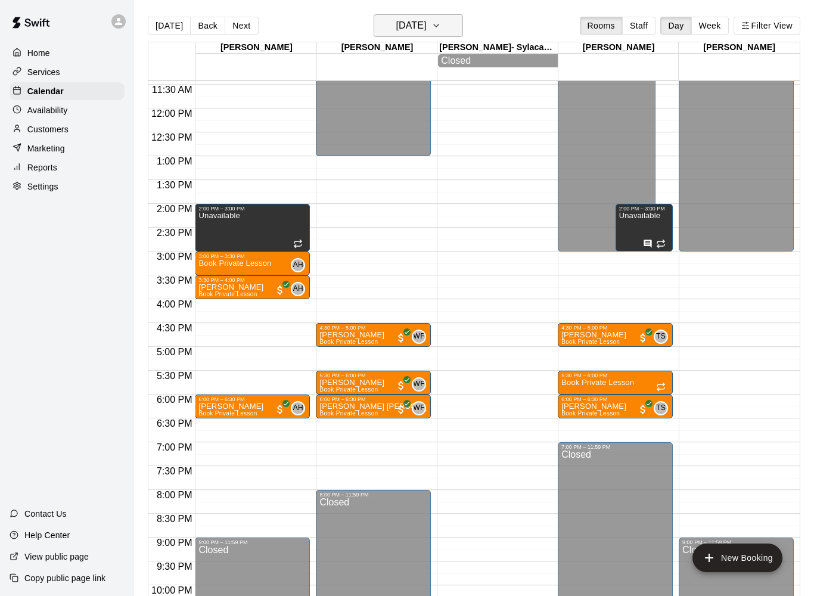
click at [442, 15] on button "[DATE]" at bounding box center [417, 25] width 89 height 23
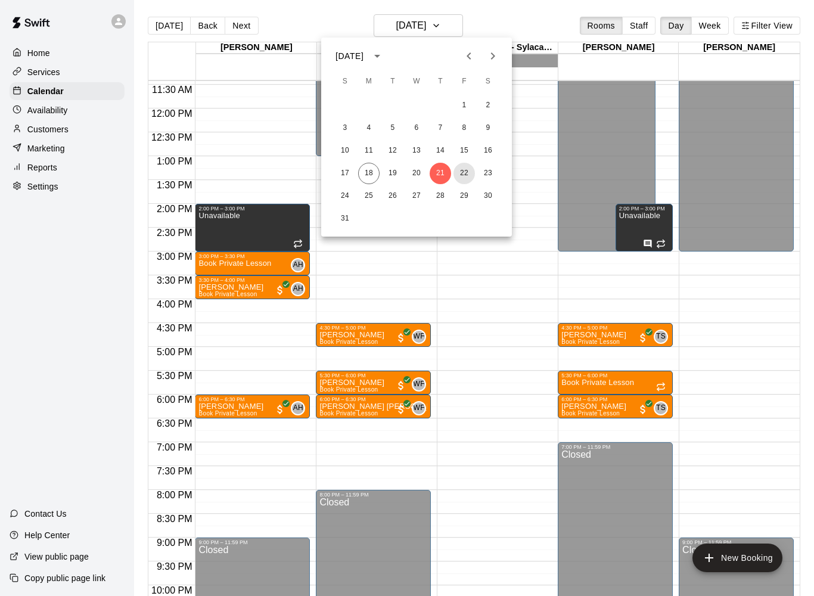
click at [464, 168] on button "22" at bounding box center [463, 173] width 21 height 21
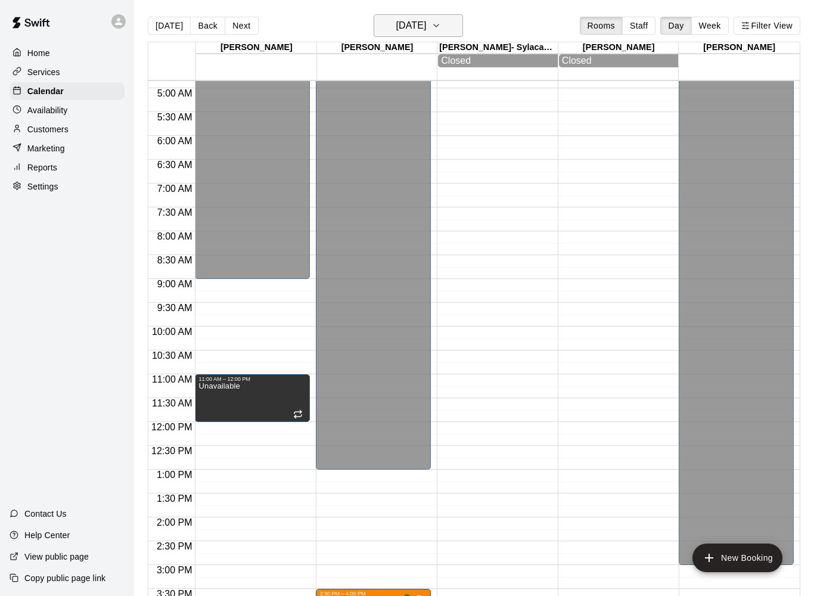
click at [447, 18] on button "[DATE]" at bounding box center [417, 25] width 89 height 23
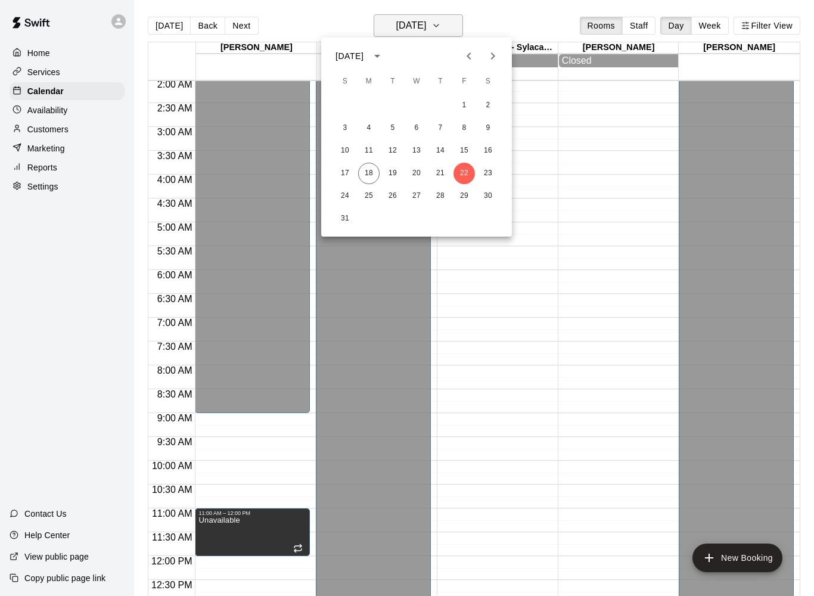
scroll to position [95, 0]
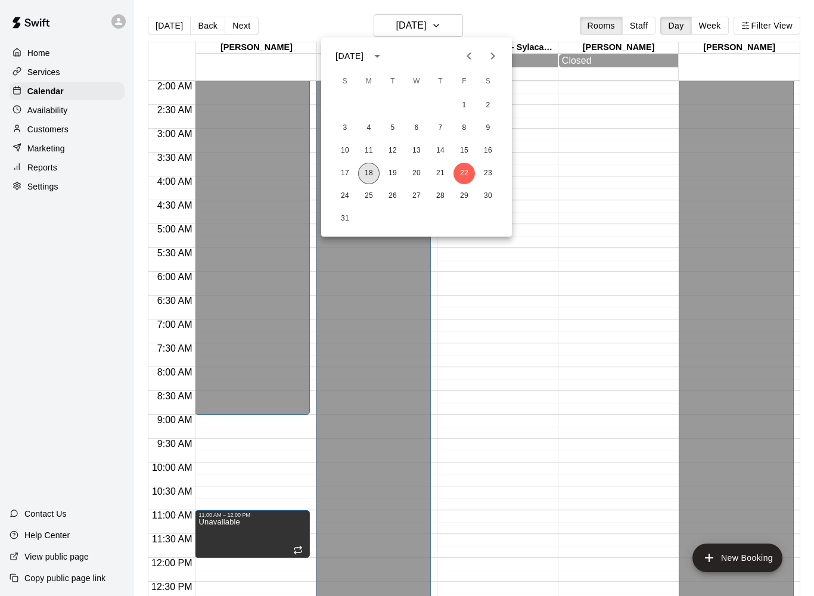
click at [372, 173] on button "18" at bounding box center [368, 173] width 21 height 21
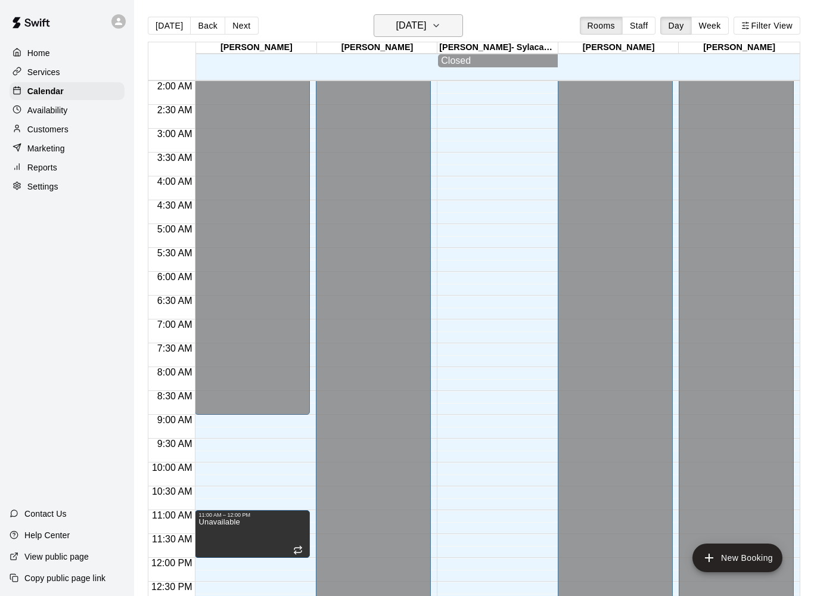
click at [426, 23] on h6 "[DATE]" at bounding box center [410, 25] width 30 height 17
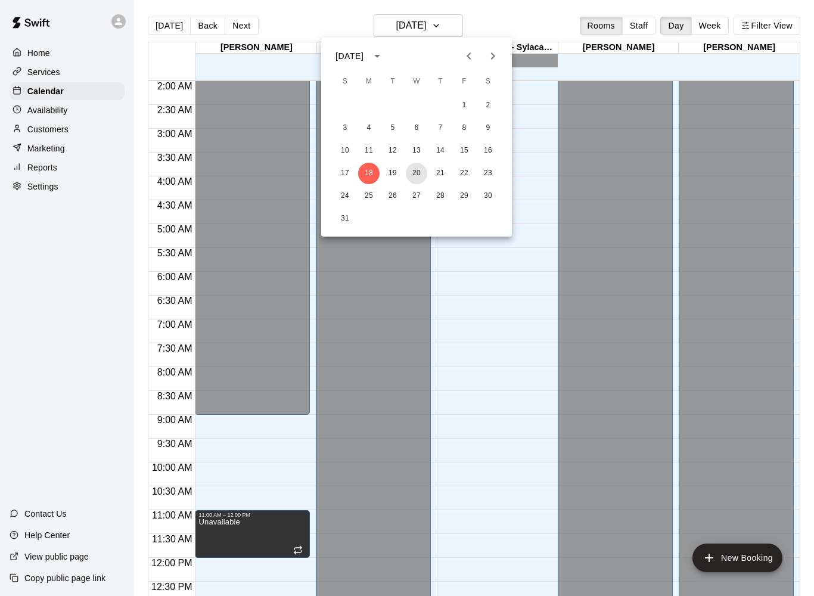
click at [417, 182] on button "20" at bounding box center [416, 173] width 21 height 21
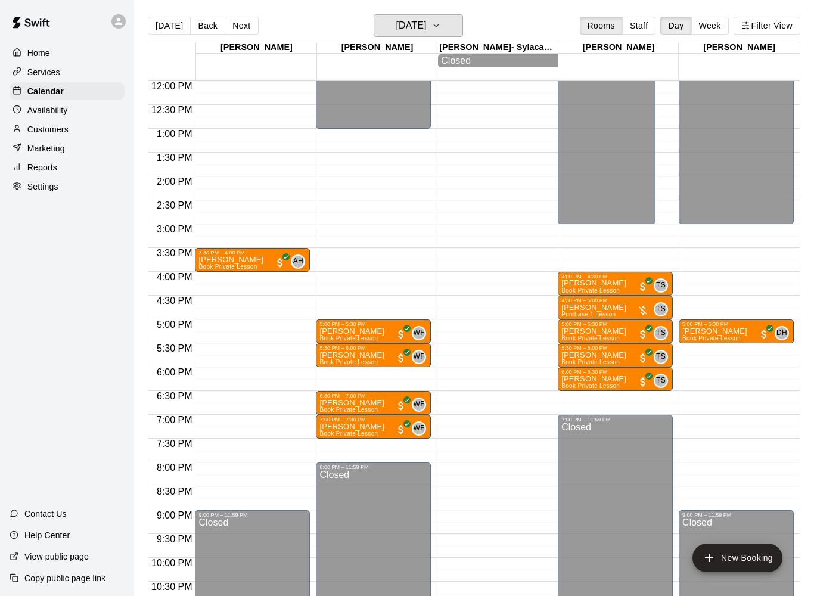
scroll to position [571, 0]
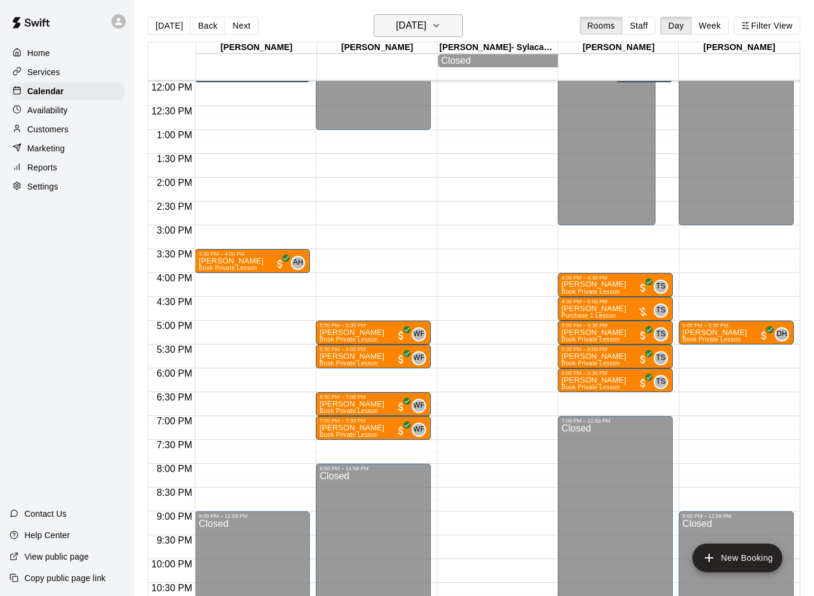
click at [453, 15] on button "[DATE]" at bounding box center [417, 25] width 89 height 23
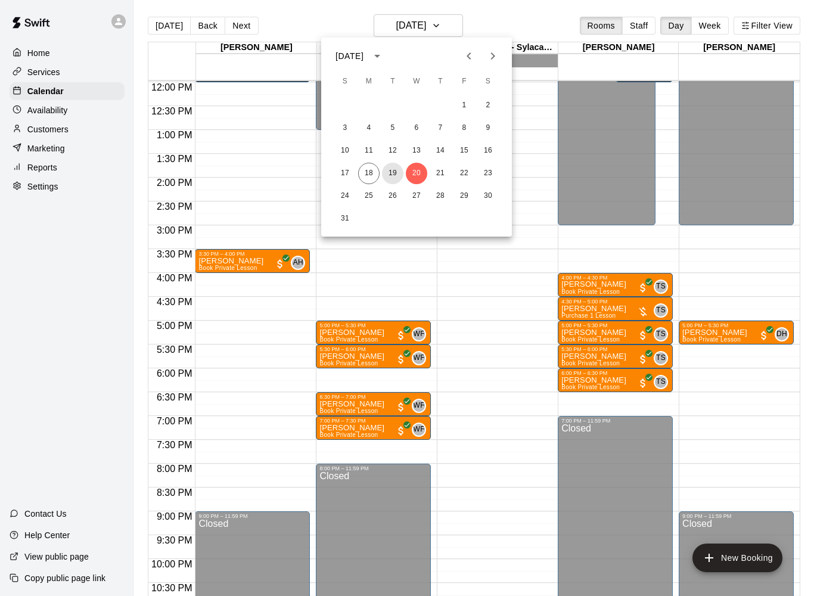
click at [396, 179] on button "19" at bounding box center [392, 173] width 21 height 21
